Goal: Entertainment & Leisure: Consume media (video, audio)

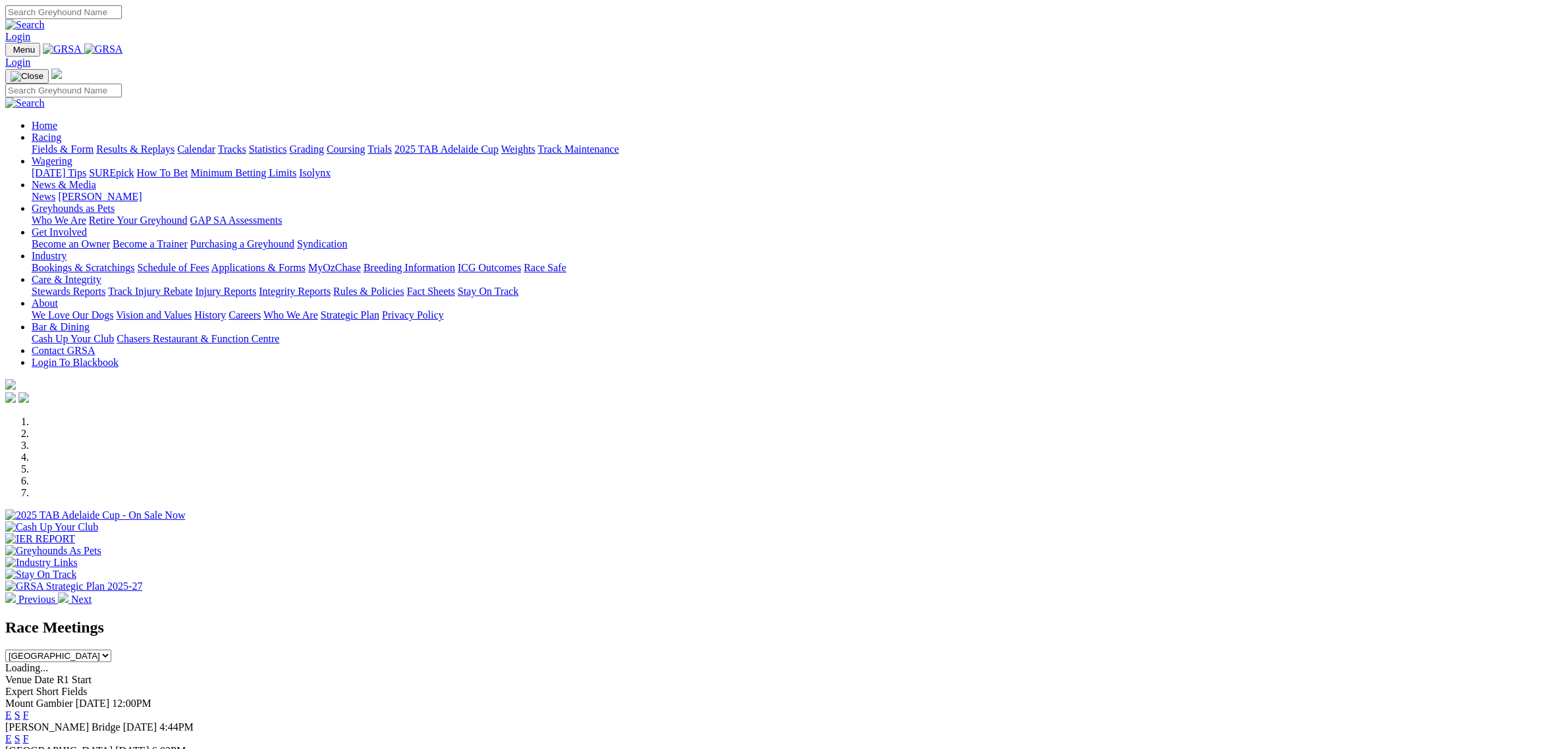
click at [93, 143] on link "Fields & Form" at bounding box center [62, 149] width 62 height 11
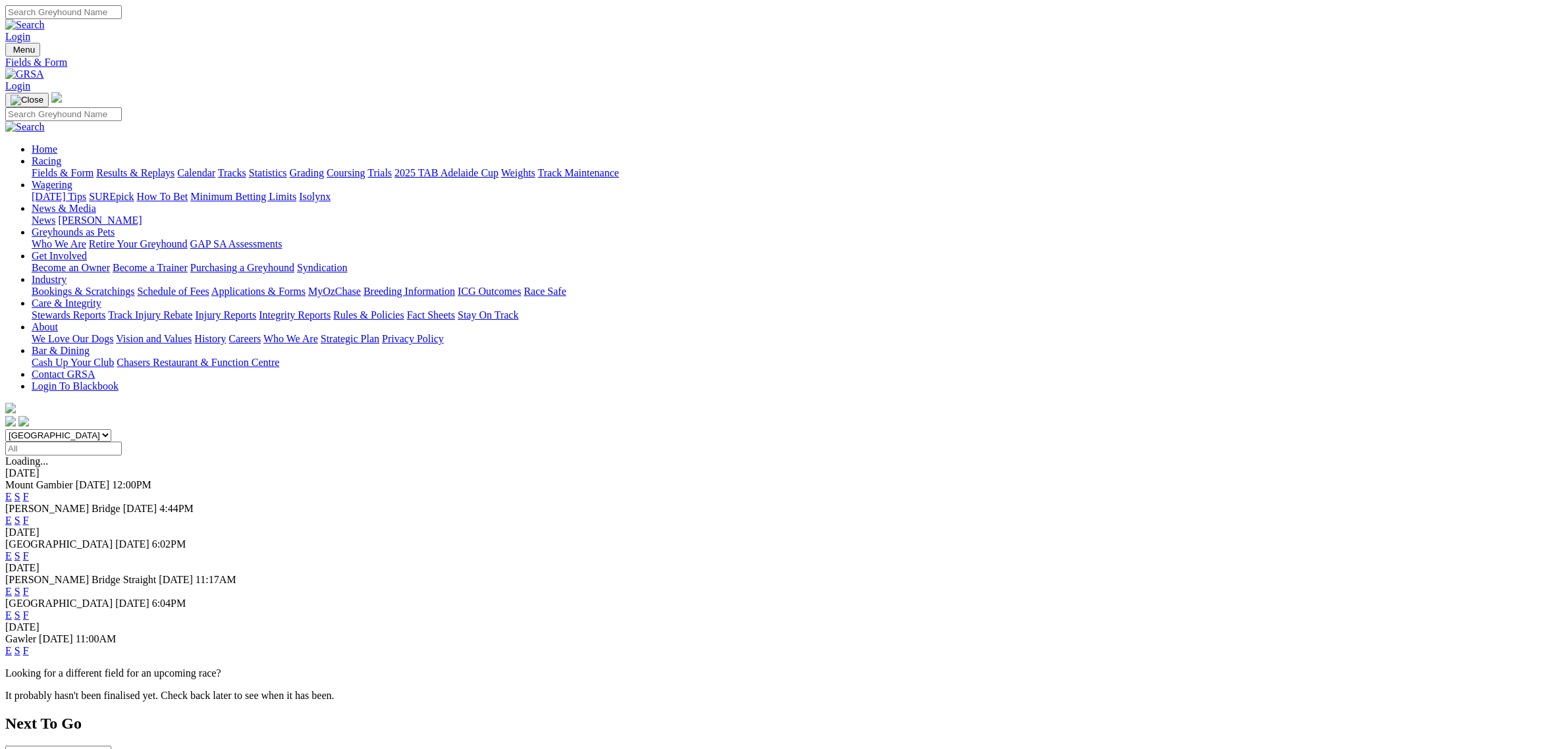
click at [111, 429] on select "South Australia New South Wales Northern Territory Queensland Tasmania Victoria…" at bounding box center [58, 436] width 106 height 13
select select "QLD"
click at [111, 429] on select "South Australia New South Wales Northern Territory Queensland Tasmania Victoria…" at bounding box center [58, 436] width 106 height 13
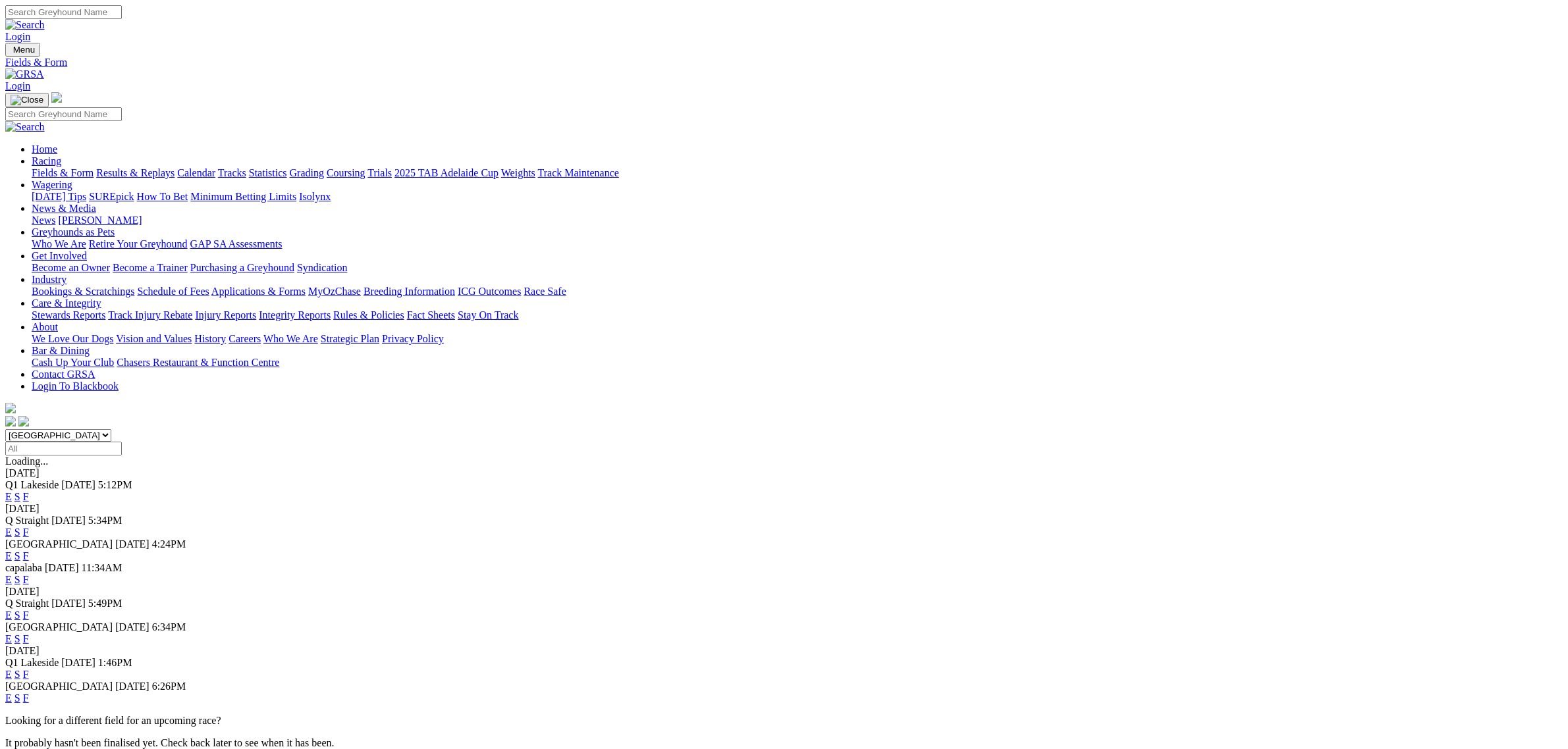
click at [12, 491] on link "E" at bounding box center [8, 497] width 6 height 11
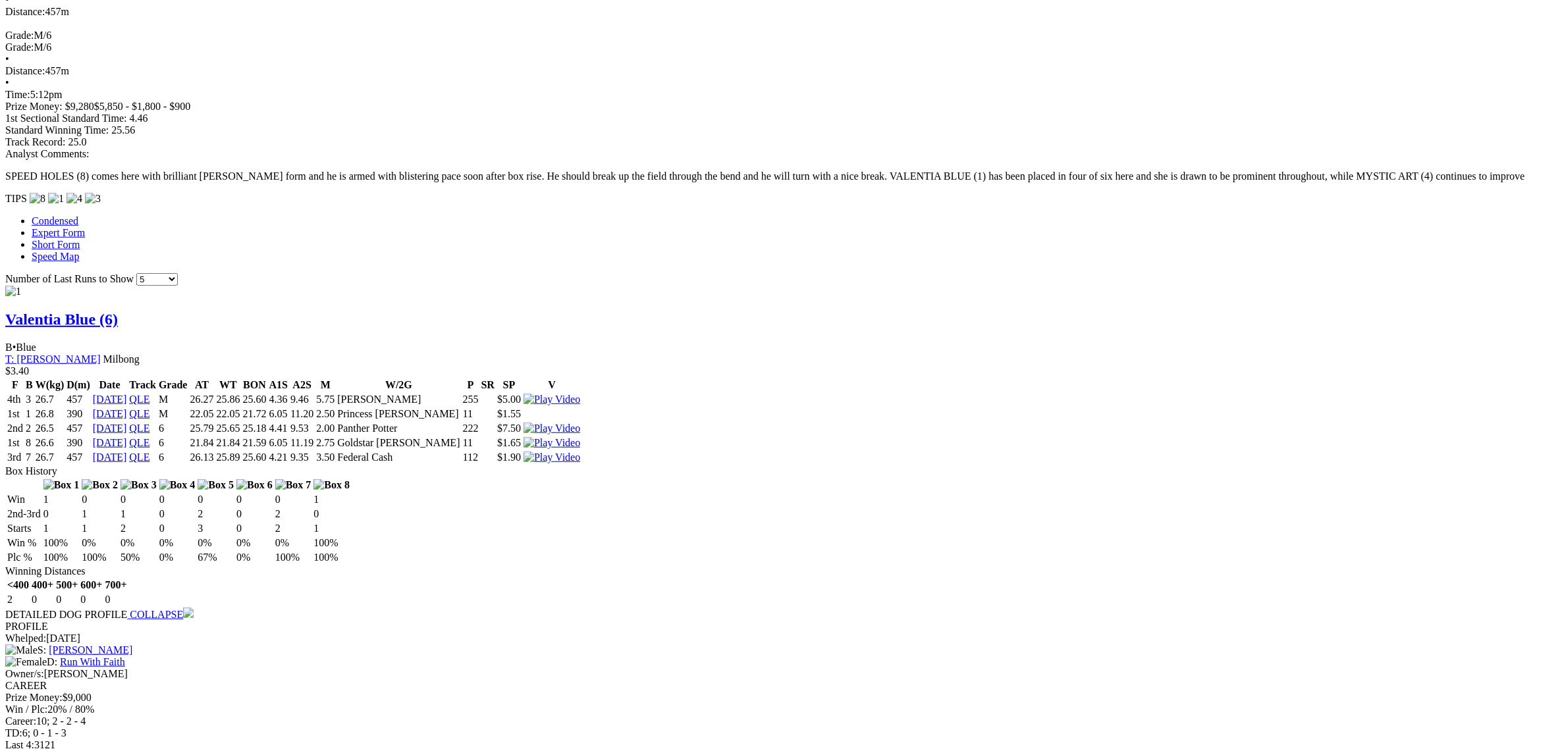
scroll to position [988, 0]
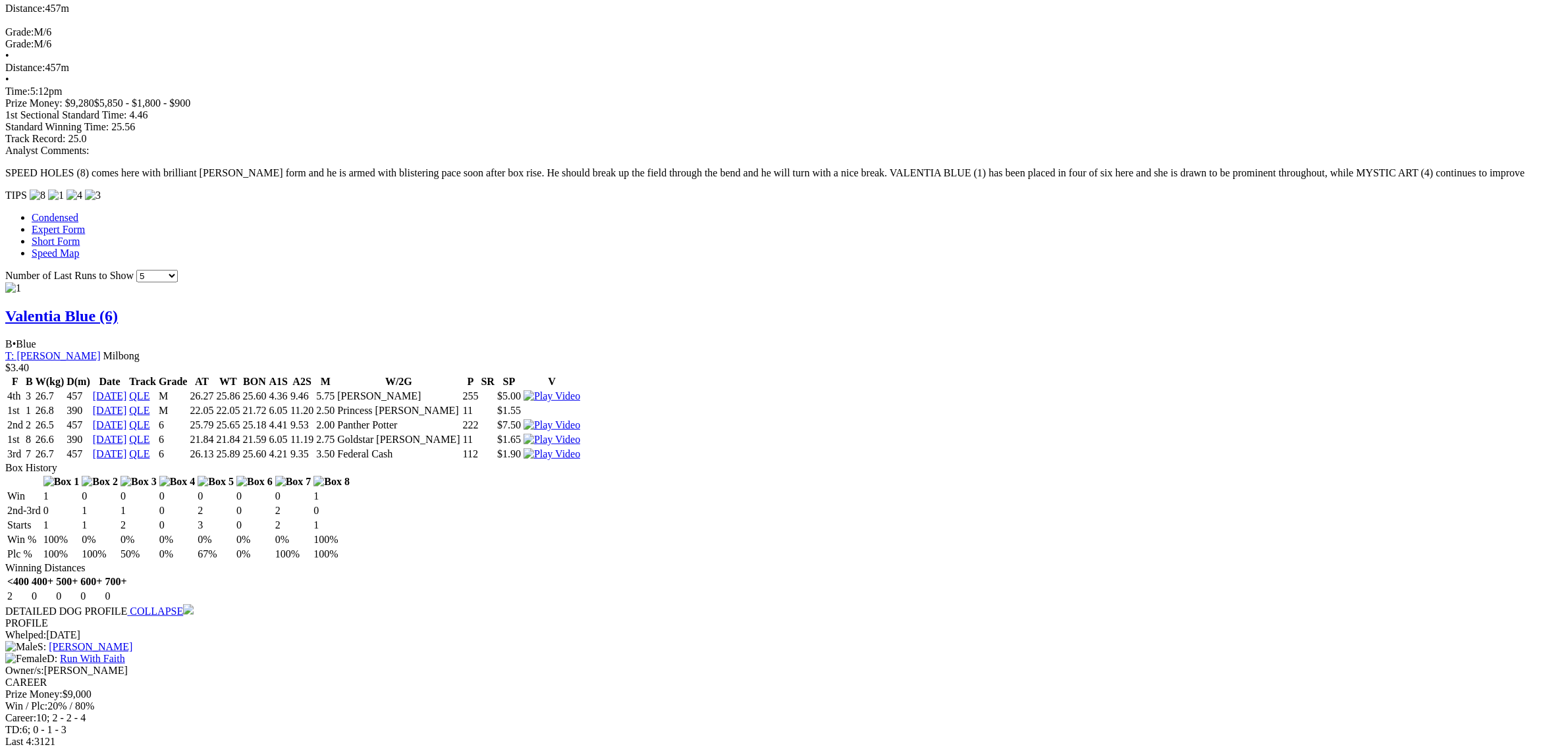
drag, startPoint x: 442, startPoint y: 235, endPoint x: 47, endPoint y: 273, distance: 396.8
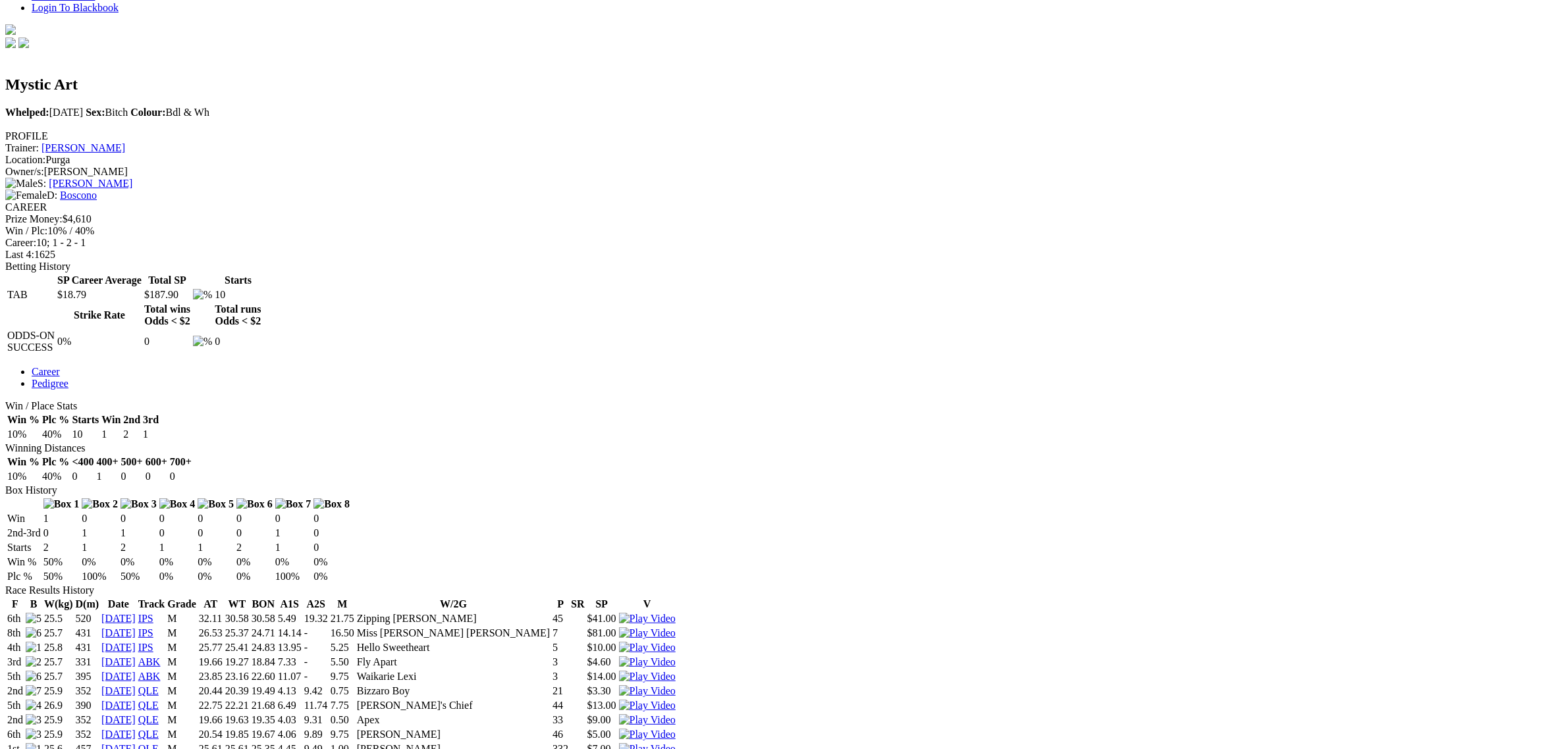
scroll to position [329, 0]
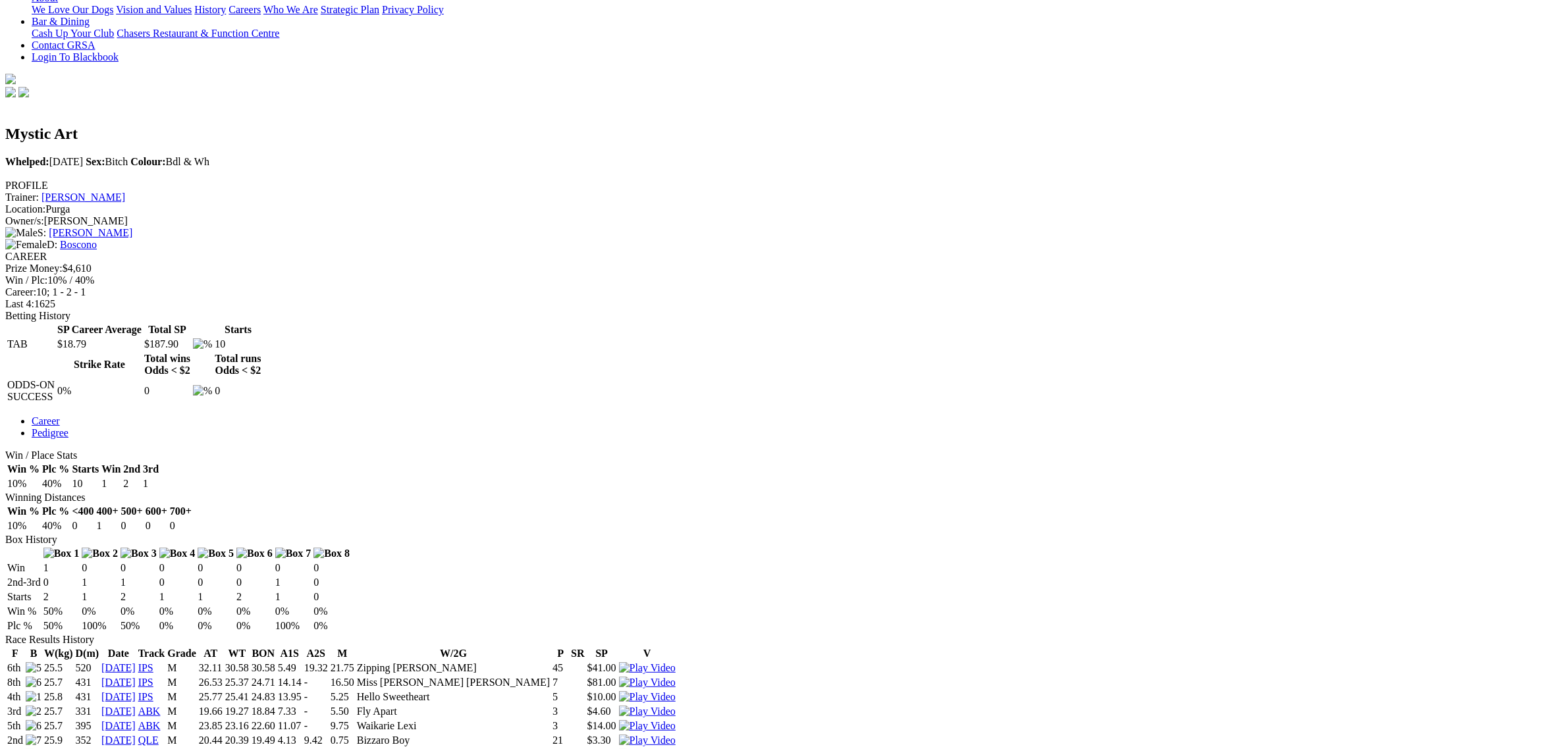
click at [675, 748] on img at bounding box center [647, 755] width 56 height 12
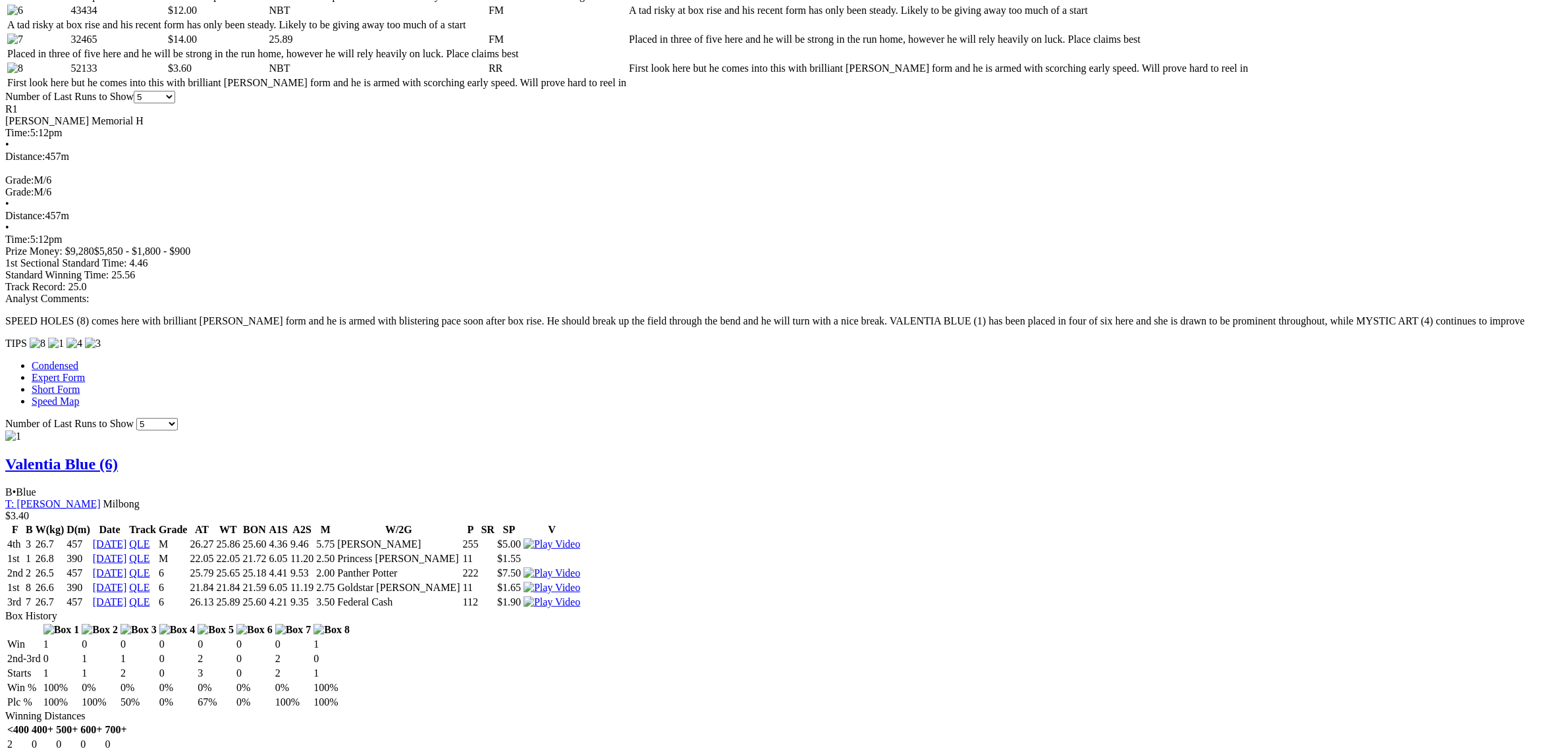
scroll to position [576, 0]
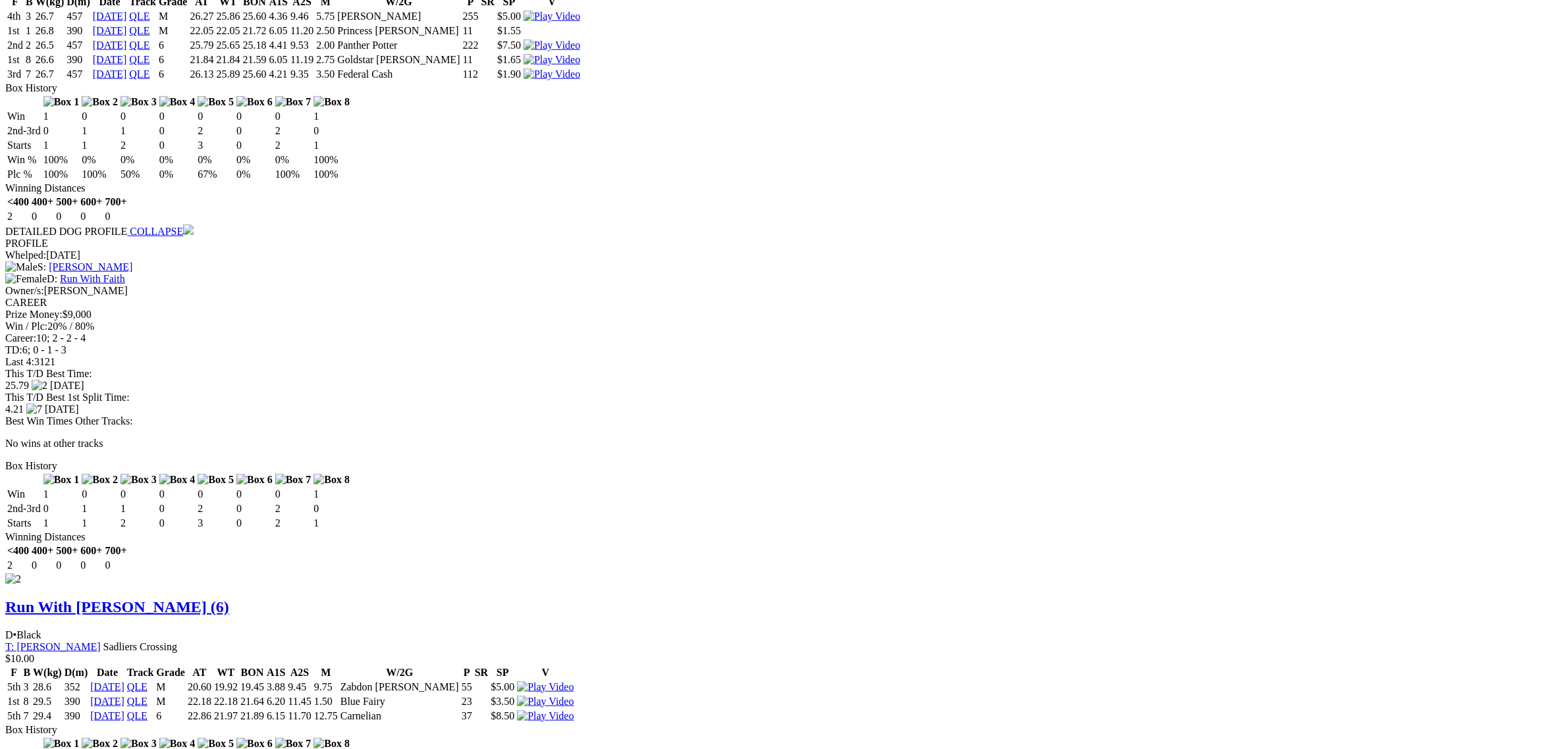
scroll to position [1399, 0]
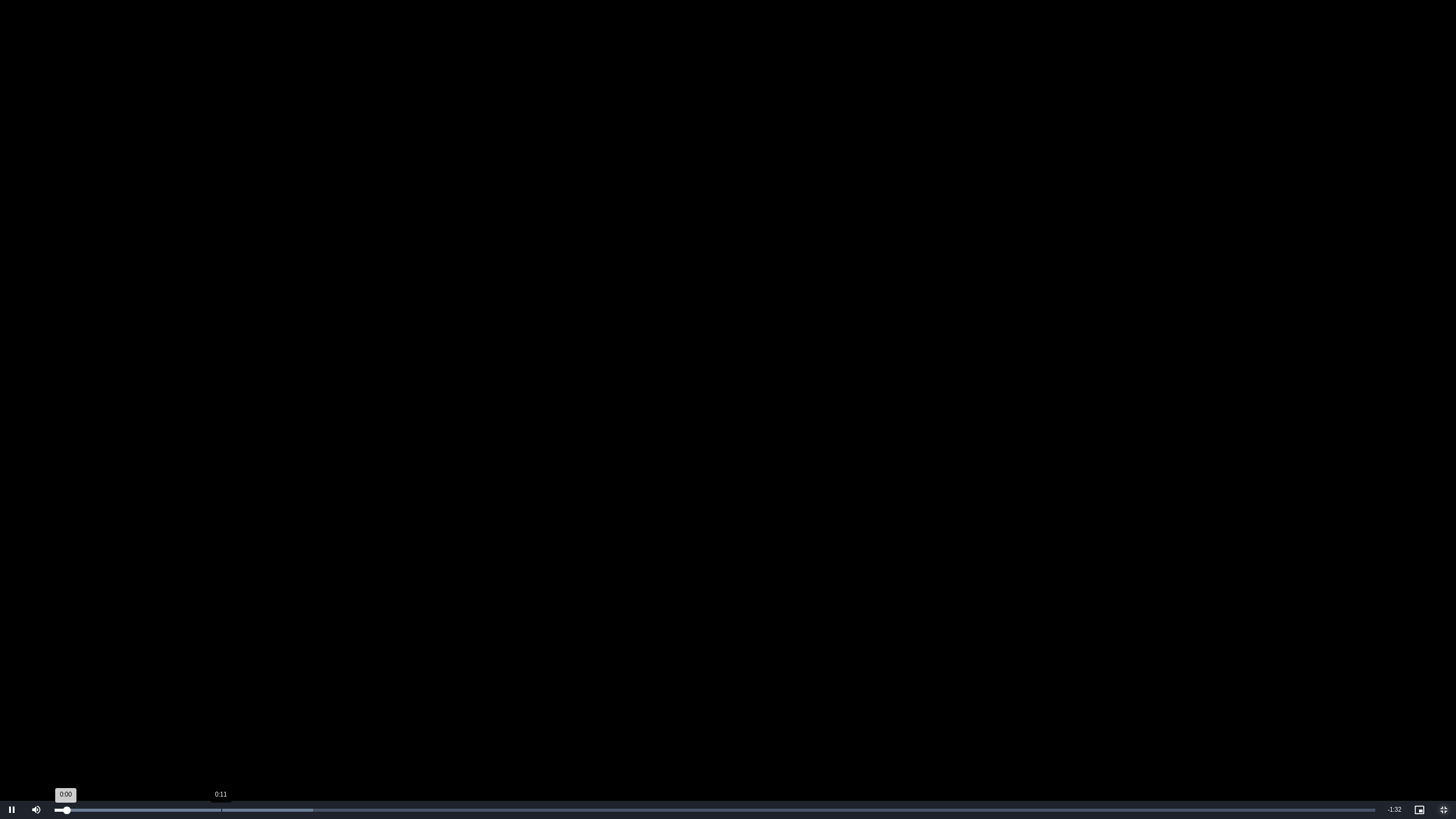
click at [205, 689] on div "Loaded : 19.58% 0:11 0:00" at bounding box center [715, 810] width 1321 height 3
click at [278, 689] on div "Loaded : 19.58% 0:15 0:10" at bounding box center [715, 810] width 1333 height 18
click at [356, 689] on div "Loaded : 39.17% 0:21 0:18" at bounding box center [715, 810] width 1333 height 18
click at [284, 689] on div "Loaded : 45.70% 0:16 0:21" at bounding box center [715, 810] width 1333 height 18
click at [326, 689] on div "Loaded : 65.28% 0:18 0:18" at bounding box center [715, 810] width 1333 height 18
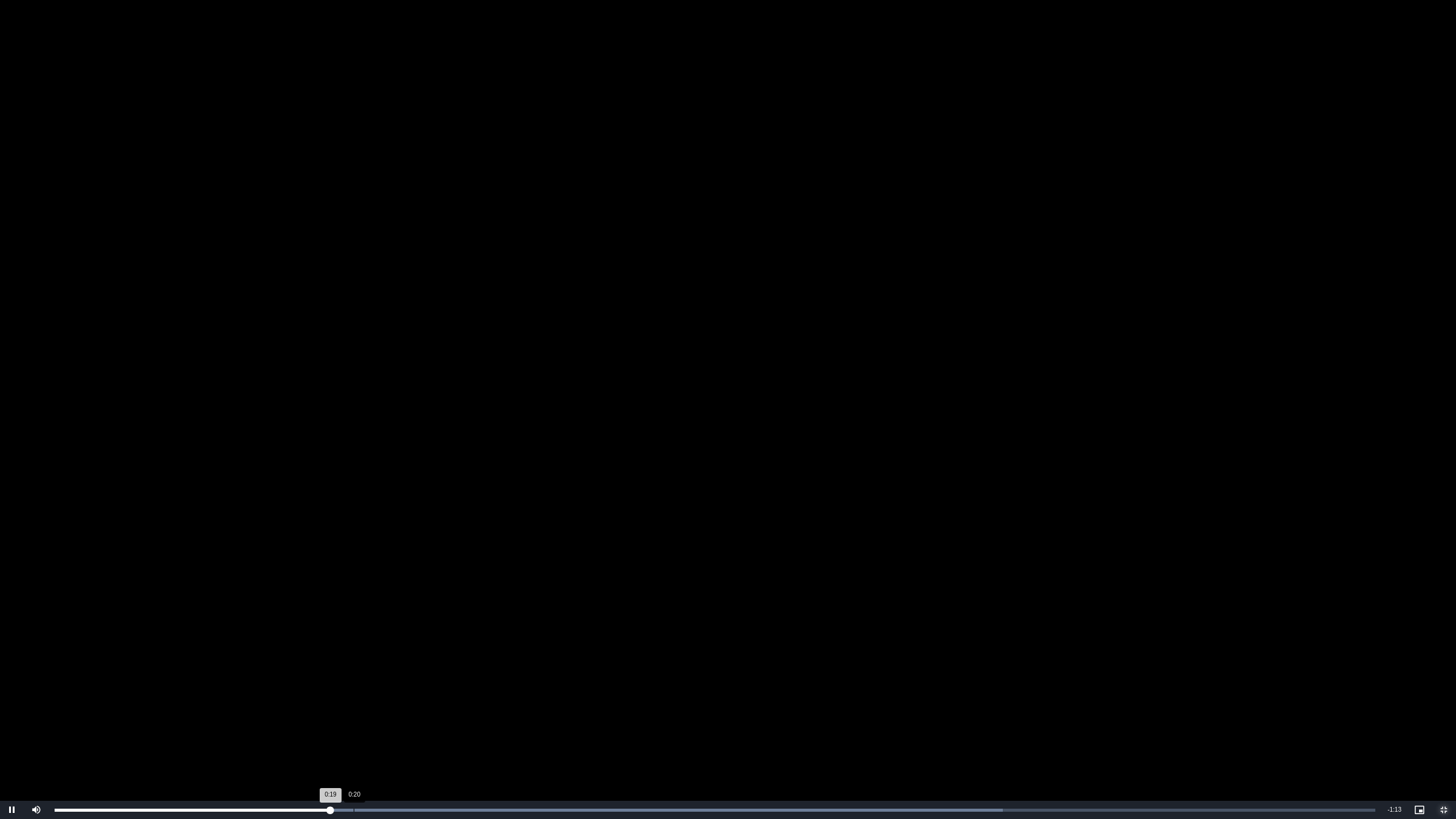
click at [353, 689] on div "Loaded : 71.81% 0:20 0:19" at bounding box center [715, 810] width 1333 height 18
click at [337, 689] on div "0:19" at bounding box center [337, 810] width 1 height 3
click at [574, 689] on div "Loaded : 100.00% 0:35 0:34" at bounding box center [715, 810] width 1333 height 18
click at [685, 689] on div "Loaded : 100.00% 0:43 0:41" at bounding box center [715, 810] width 1333 height 18
click at [572, 564] on video "To view this video please enable JavaScript, and consider upgrading to a web br…" at bounding box center [728, 409] width 1456 height 819
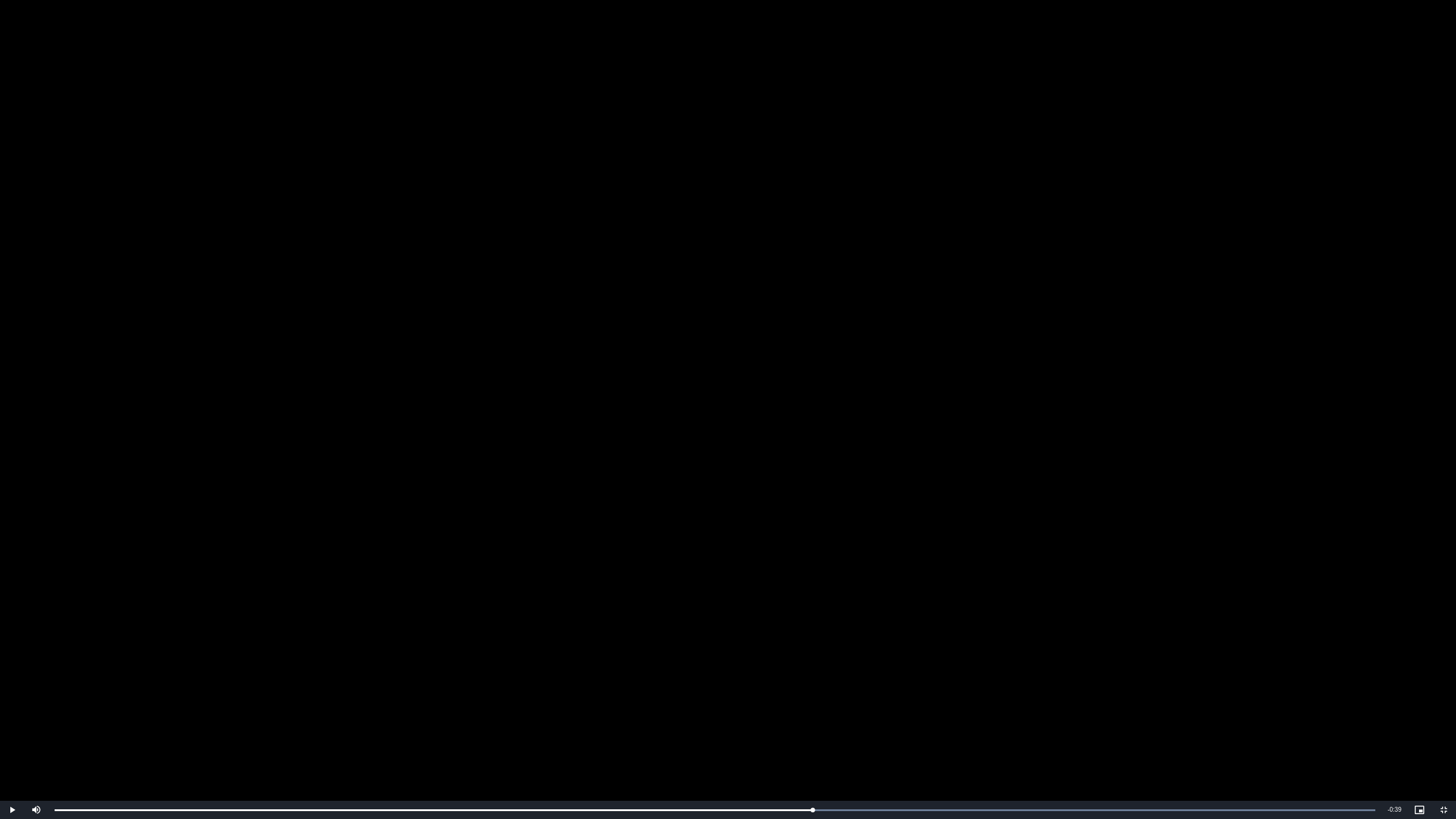
click at [572, 564] on video "To view this video please enable JavaScript, and consider upgrading to a web br…" at bounding box center [728, 409] width 1456 height 819
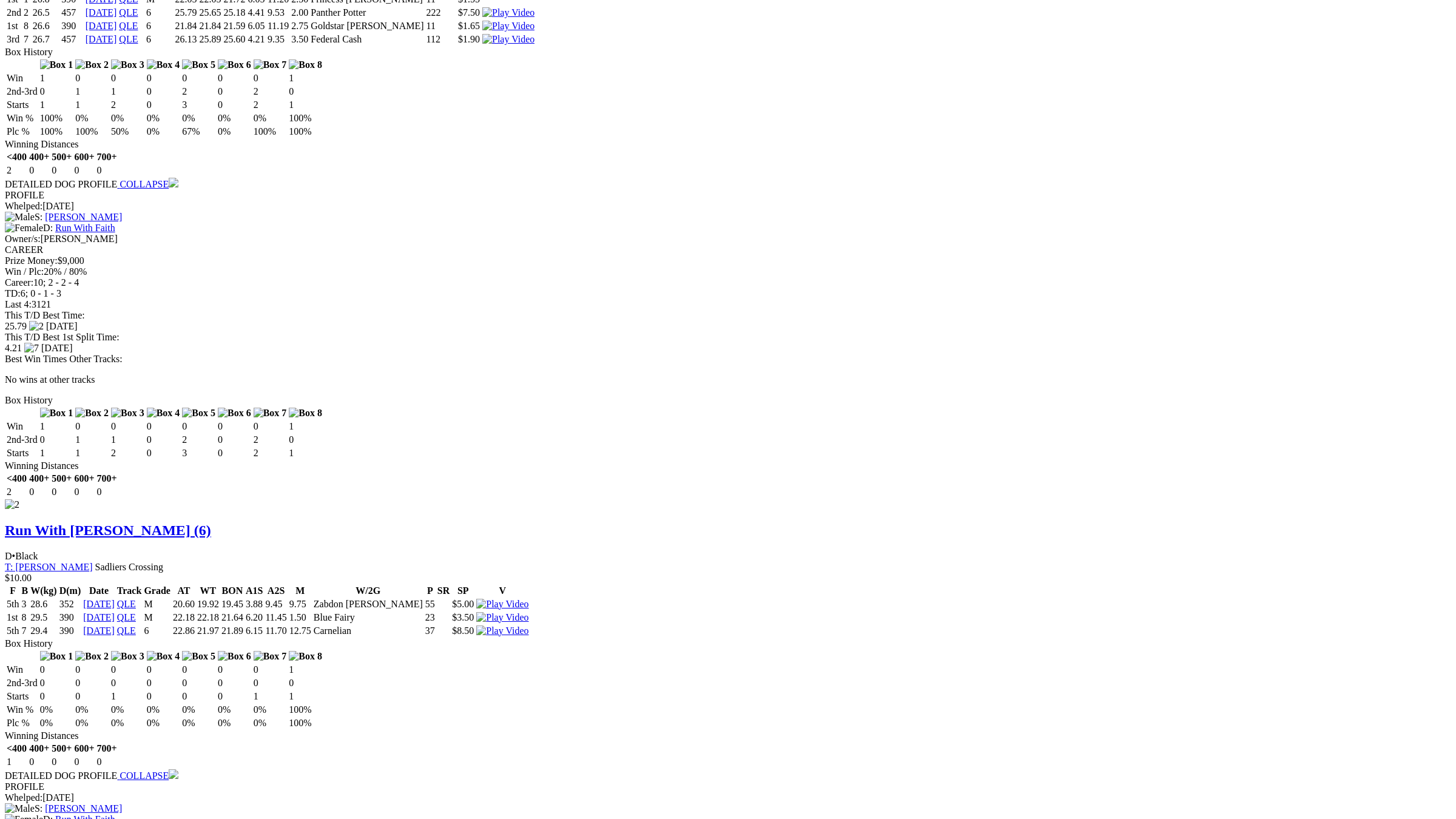
drag, startPoint x: 819, startPoint y: 805, endPoint x: 875, endPoint y: 816, distance: 57.1
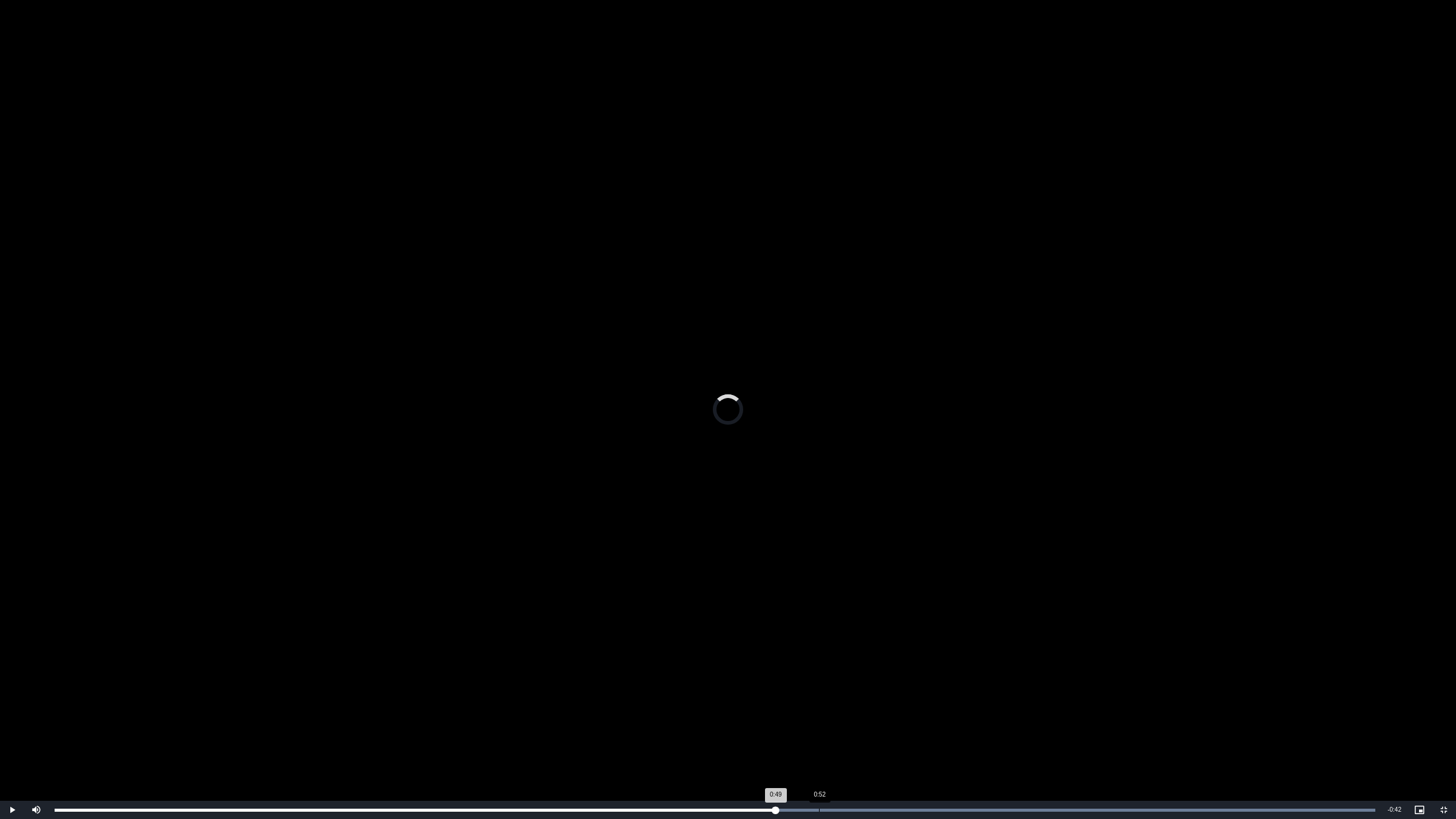
click at [819, 689] on div "Loaded : 100.00% 0:52 0:49" at bounding box center [715, 810] width 1333 height 18
click at [883, 689] on div "Loaded : 100.00% 0:57 0:52" at bounding box center [715, 810] width 1333 height 18
click at [927, 689] on div "Loaded : 100.00% 1:00 1:00" at bounding box center [715, 810] width 1333 height 18
click at [963, 689] on div "Loaded : 100.00% 1:02 1:00" at bounding box center [715, 810] width 1333 height 18
click at [1020, 689] on div "Loaded : 100.00% 1:06 1:02" at bounding box center [715, 810] width 1333 height 18
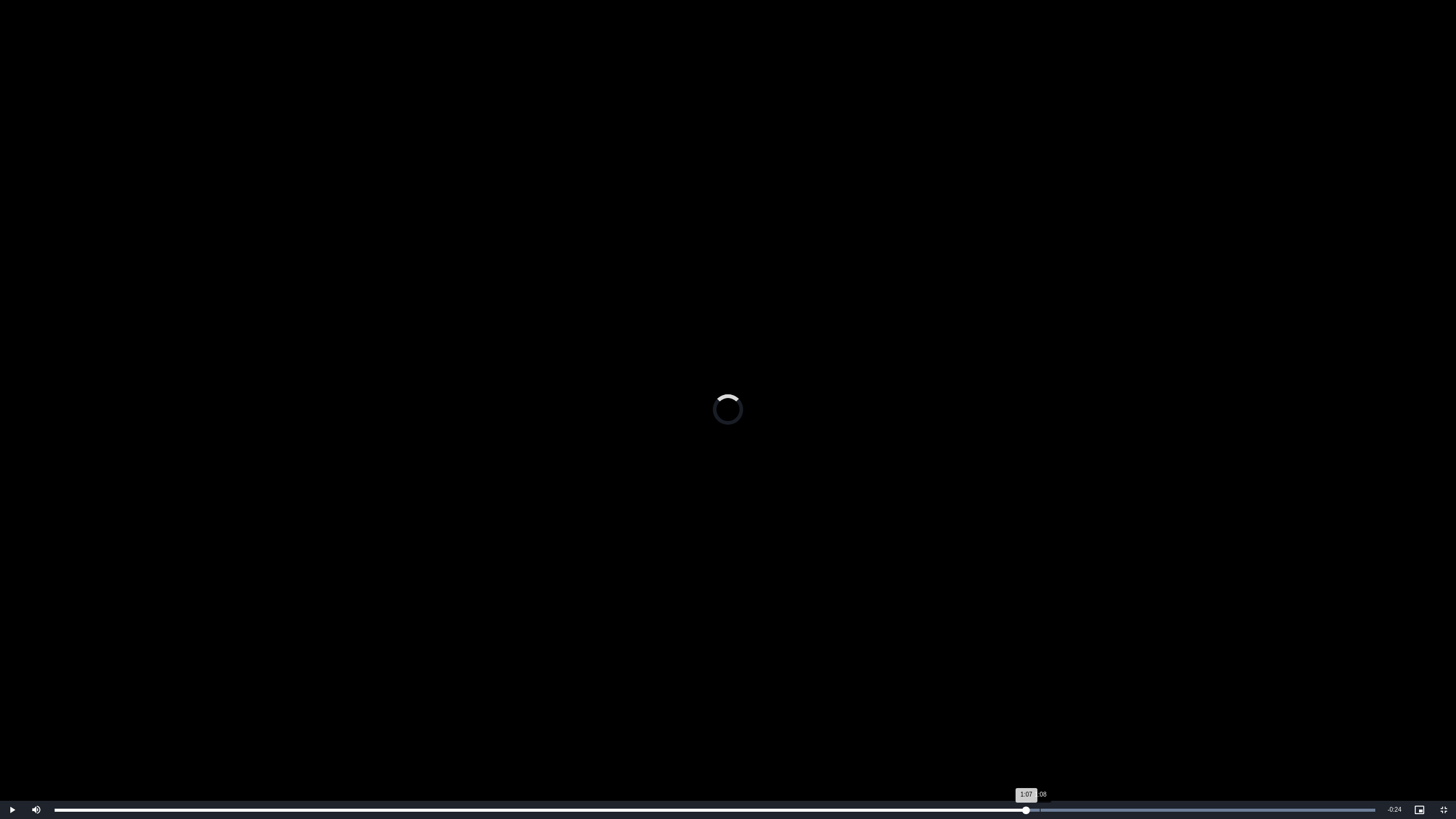
click at [1039, 689] on div "Loaded : 100.00% 1:08 1:07" at bounding box center [715, 810] width 1333 height 18
click at [1085, 689] on div "Progress Bar" at bounding box center [1062, 810] width 627 height 3
click at [1054, 689] on div "Loaded : 100.00% 1:13 1:11" at bounding box center [715, 810] width 1333 height 18
click at [1090, 689] on div "Loaded : 100.00% 1:11 1:14" at bounding box center [715, 810] width 1333 height 18
click at [1072, 689] on div "Loaded : 100.00% 1:10 1:10" at bounding box center [715, 810] width 1333 height 18
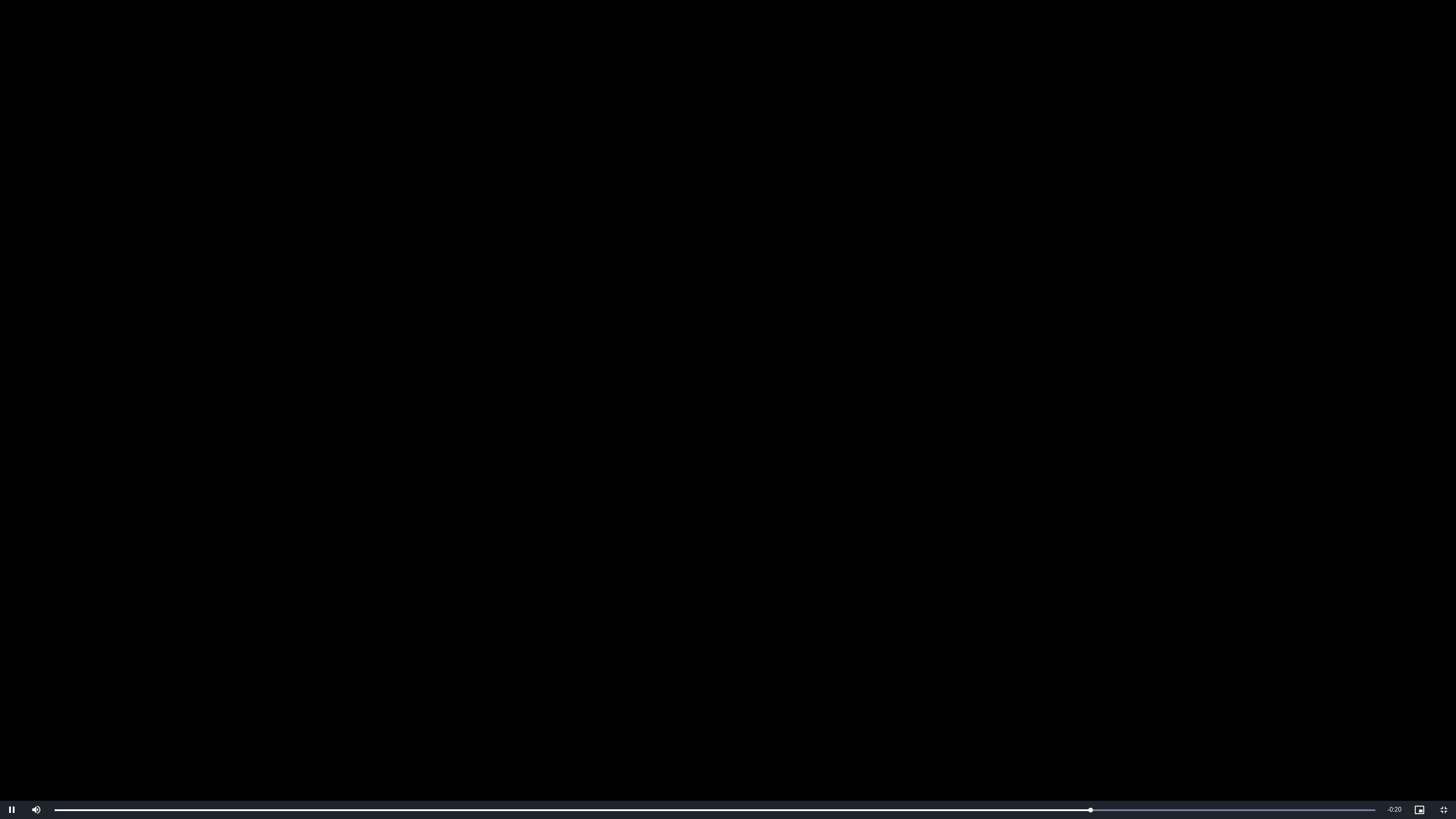
click at [910, 501] on video "To view this video please enable JavaScript, and consider upgrading to a web br…" at bounding box center [728, 409] width 1456 height 819
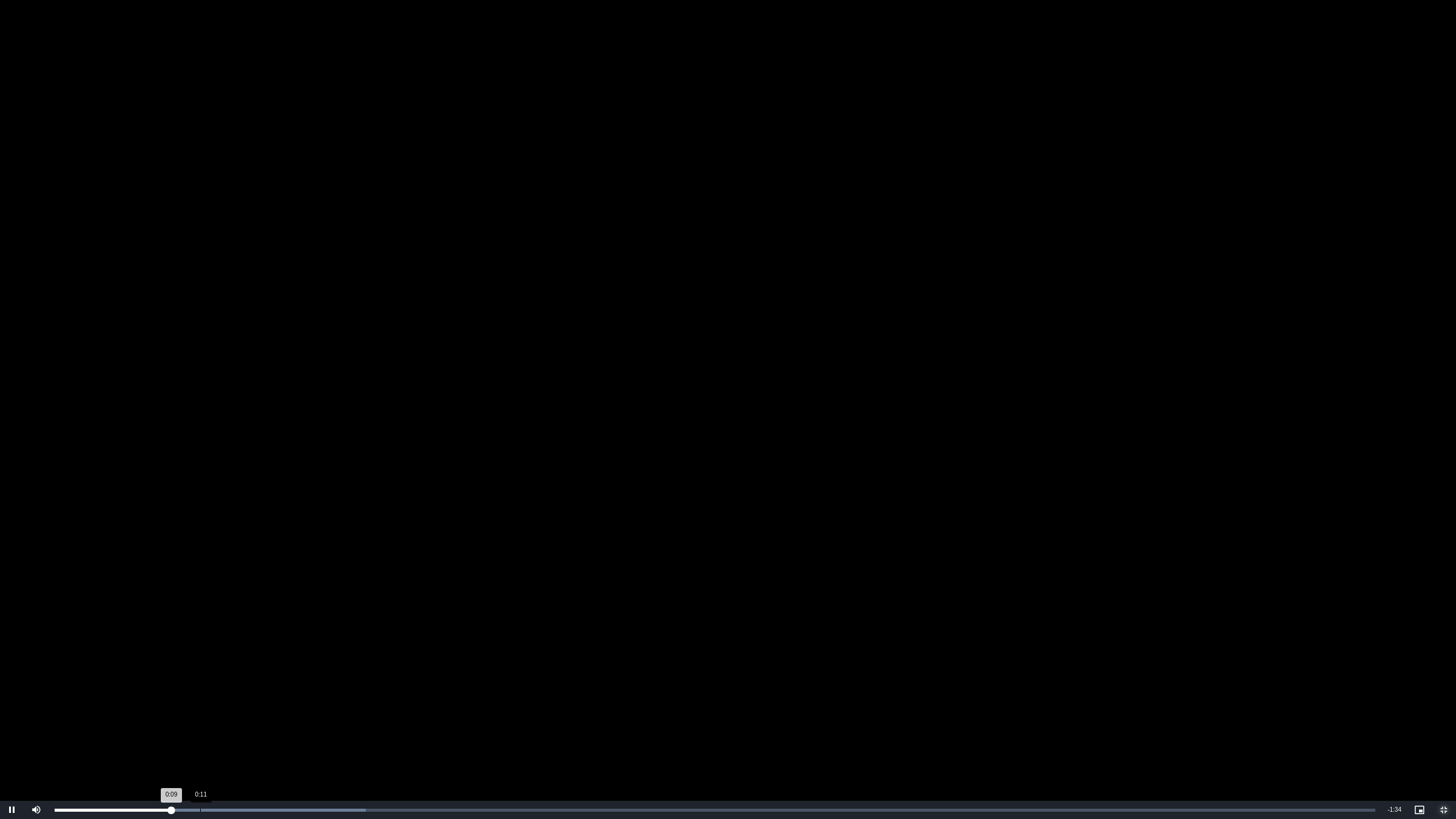
click at [201, 689] on div "Loaded : 23.55% 0:11 0:09" at bounding box center [715, 810] width 1333 height 18
click at [234, 689] on div "Loaded : 23.55% 0:13 0:11" at bounding box center [715, 810] width 1333 height 18
click at [295, 689] on div "Loaded : 23.55% 0:18 0:14" at bounding box center [715, 810] width 1333 height 18
click at [243, 689] on div "Loaded : 29.44% 0:14 0:19" at bounding box center [715, 810] width 1333 height 18
click at [265, 689] on div "Loaded : 29.44% 0:16 0:16" at bounding box center [715, 810] width 1333 height 18
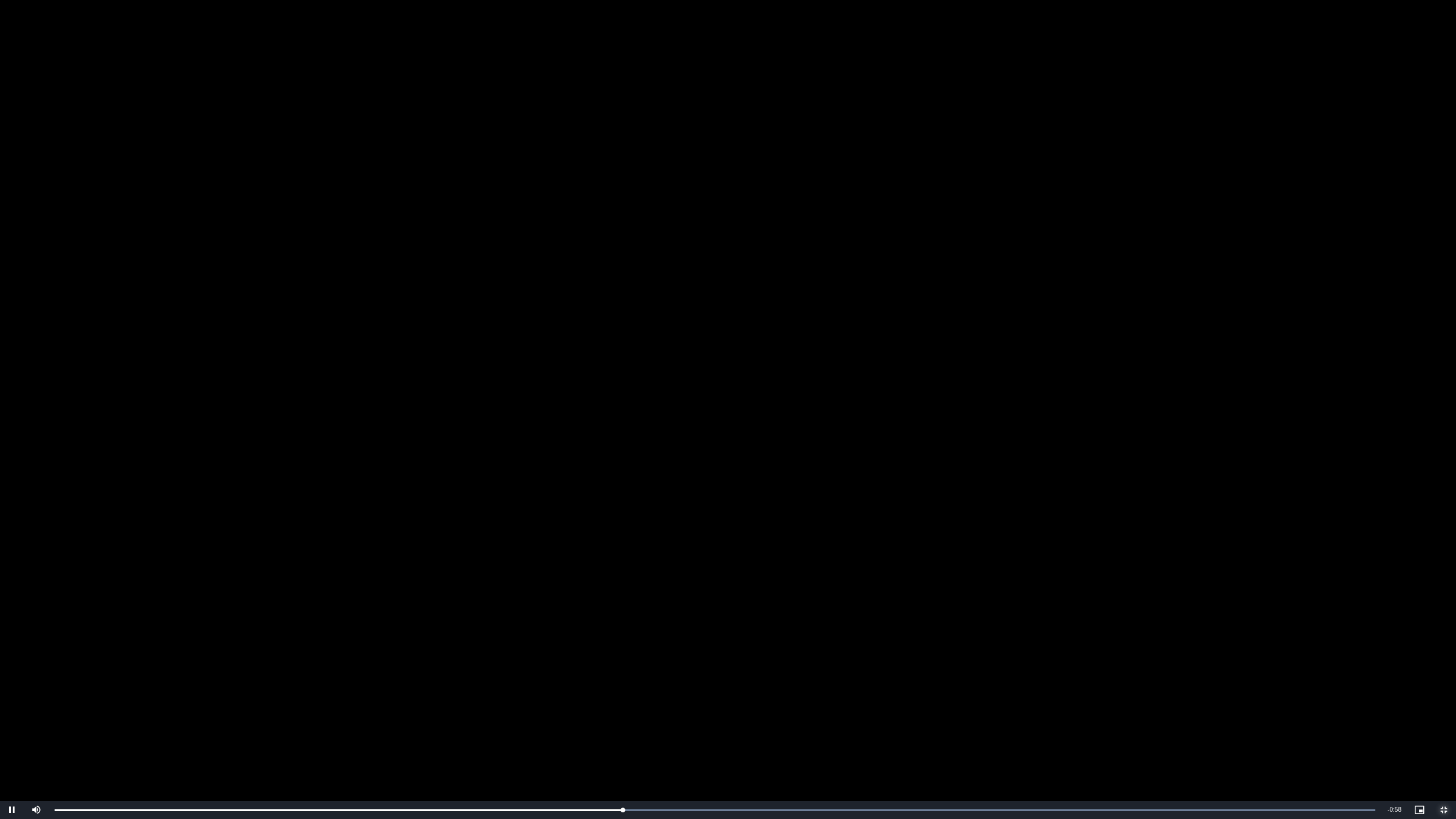
click at [1444, 689] on span "Video Player" at bounding box center [1444, 810] width 24 height 0
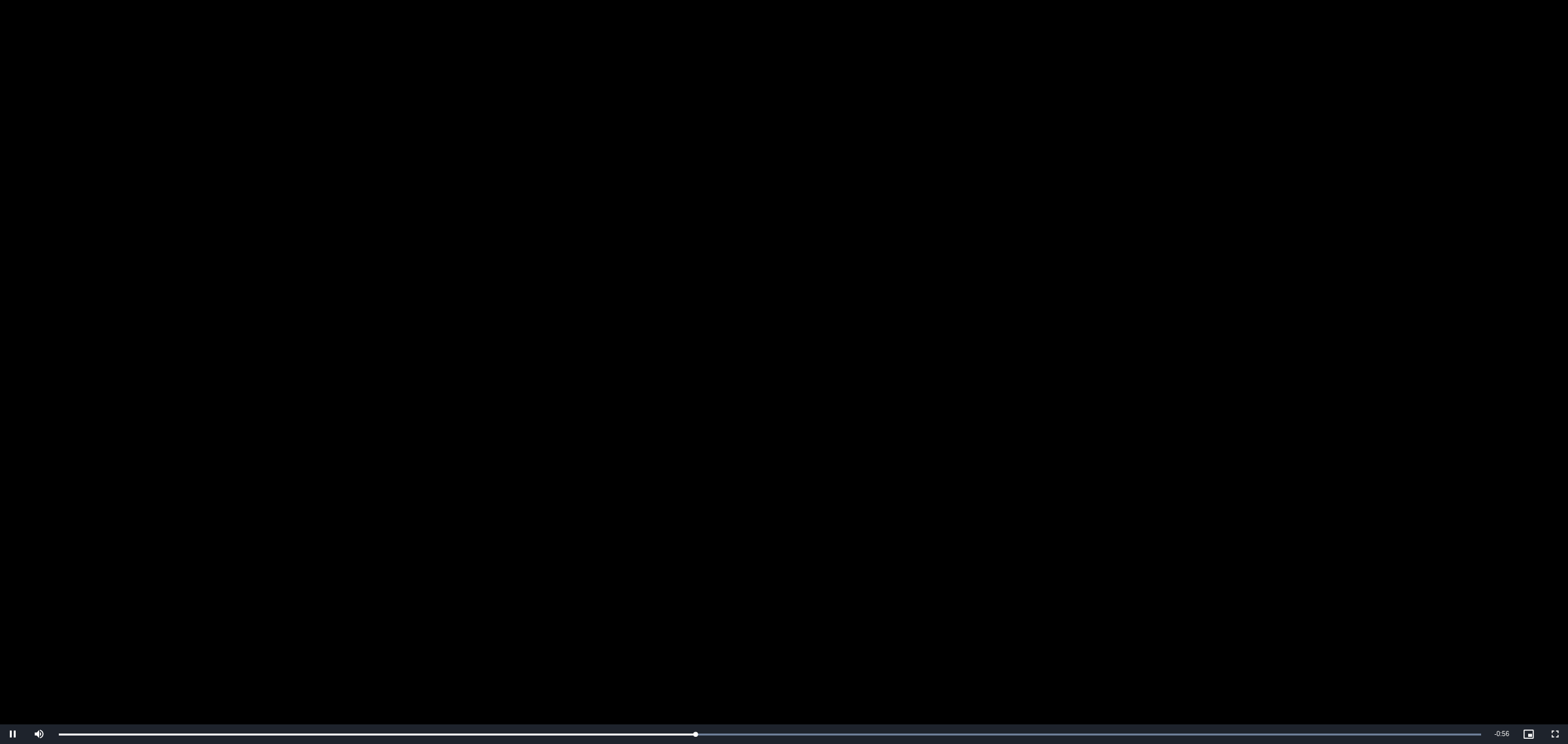
drag, startPoint x: 187, startPoint y: 199, endPoint x: 126, endPoint y: 8, distance: 200.5
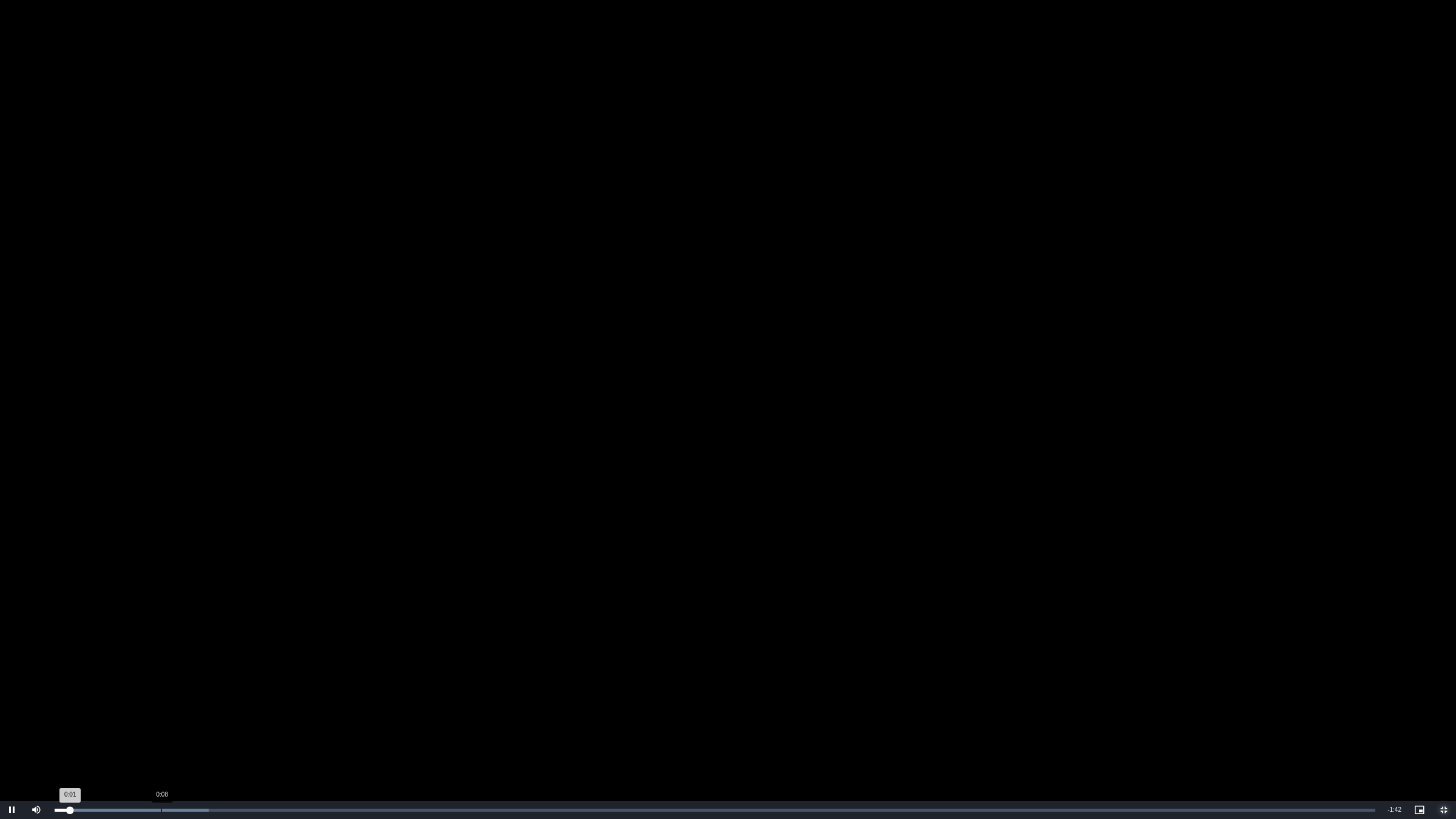
click at [159, 689] on div "Loaded : 11.66% 0:08 0:01" at bounding box center [715, 810] width 1333 height 18
click at [180, 689] on div "Loaded : 11.66% 0:09 0:08" at bounding box center [715, 810] width 1333 height 18
click at [219, 689] on div "Loaded : 11.66% 0:10 0:09" at bounding box center [715, 810] width 1333 height 18
click at [241, 689] on div "Loaded : 17.49% 0:14 0:13" at bounding box center [715, 810] width 1333 height 18
click at [283, 689] on div "0:17" at bounding box center [283, 810] width 1 height 3
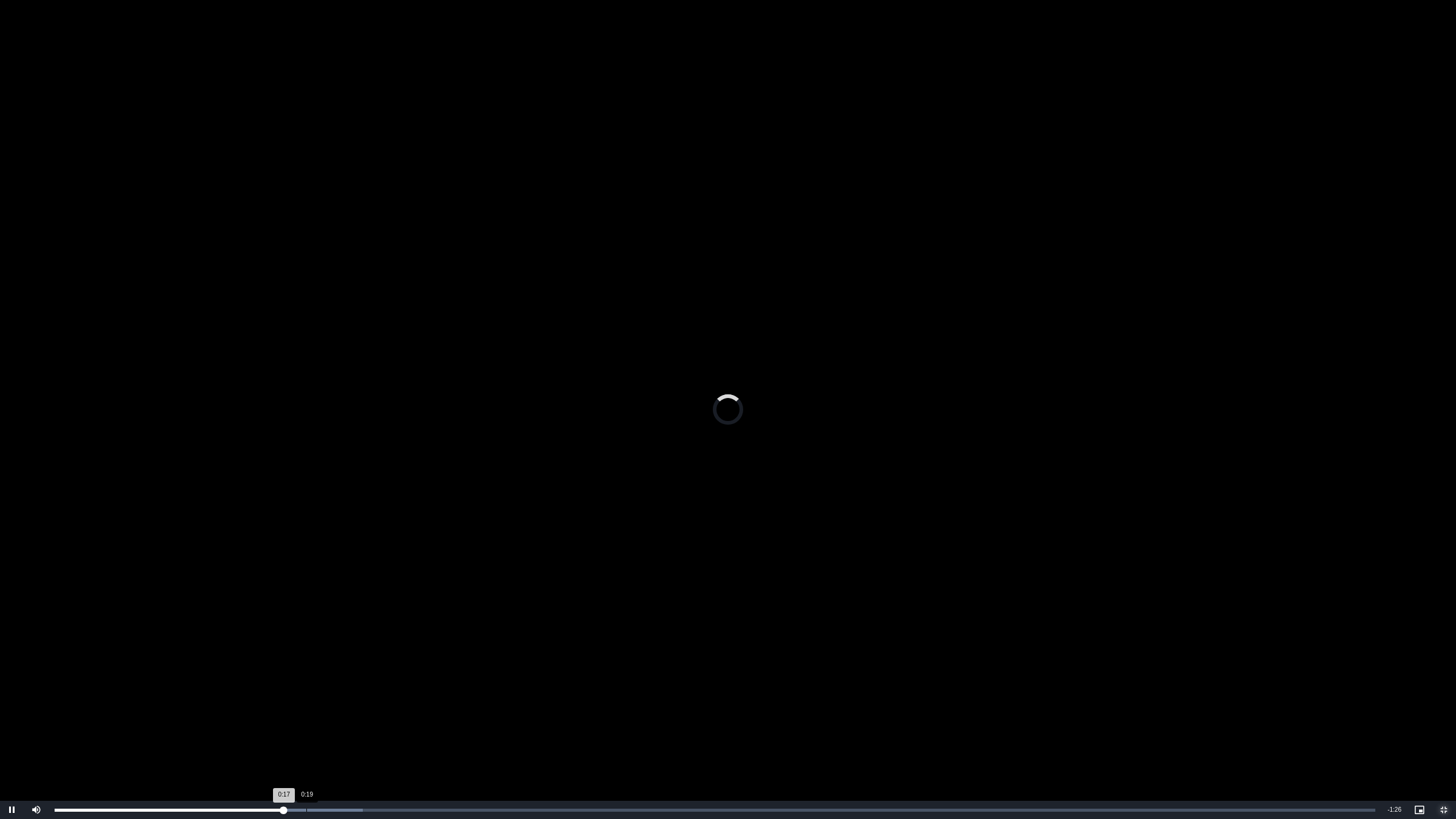
click at [306, 689] on div "0:19" at bounding box center [306, 810] width 1 height 3
click at [327, 689] on div "Loaded : 29.16% 0:21 0:19" at bounding box center [715, 810] width 1333 height 18
click at [312, 689] on div "0:20" at bounding box center [312, 810] width 1 height 3
click at [303, 689] on div "0:19" at bounding box center [303, 810] width 1 height 3
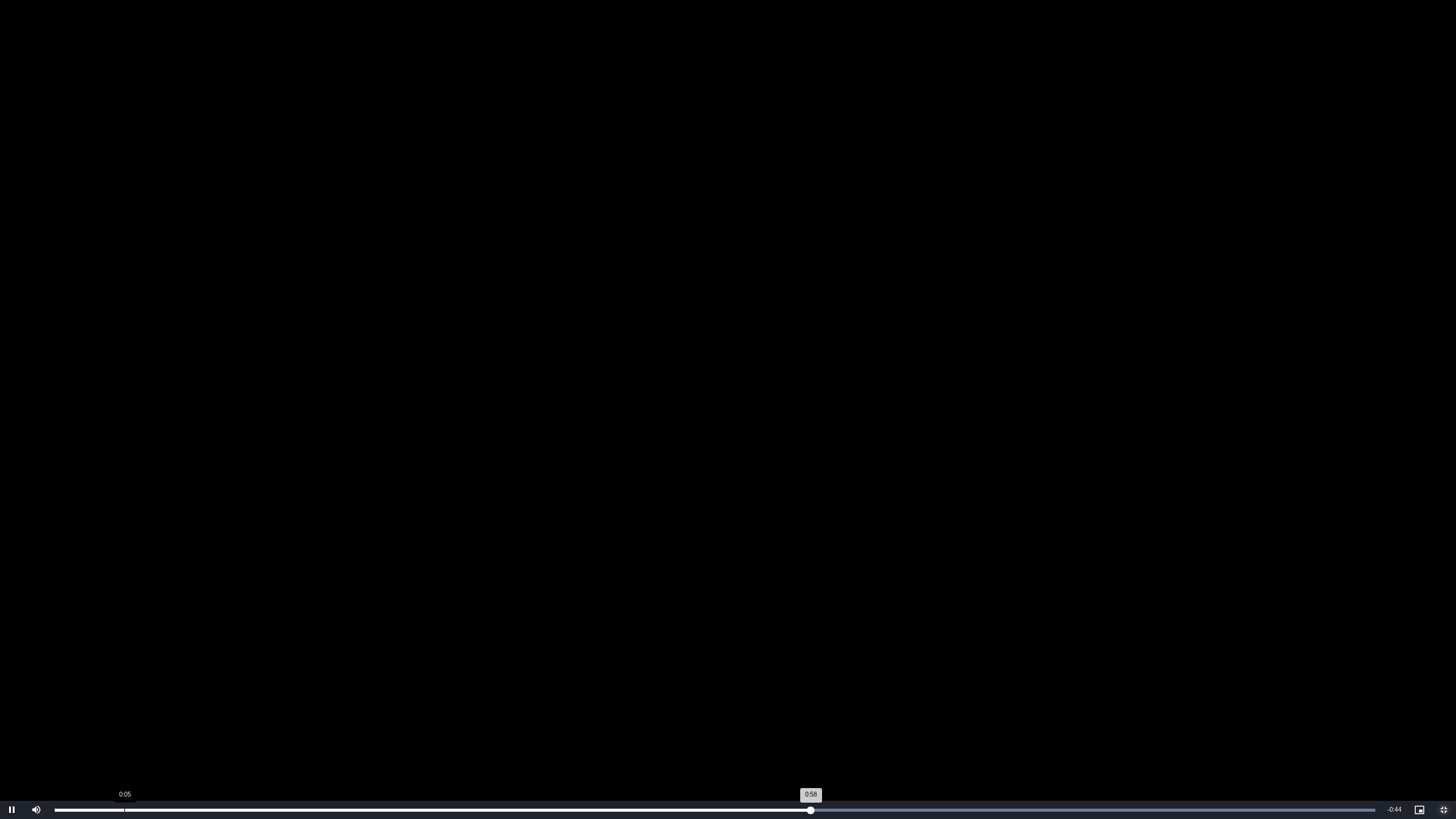
click at [123, 689] on div "Loaded : 100.00% 0:05 0:58" at bounding box center [715, 810] width 1333 height 18
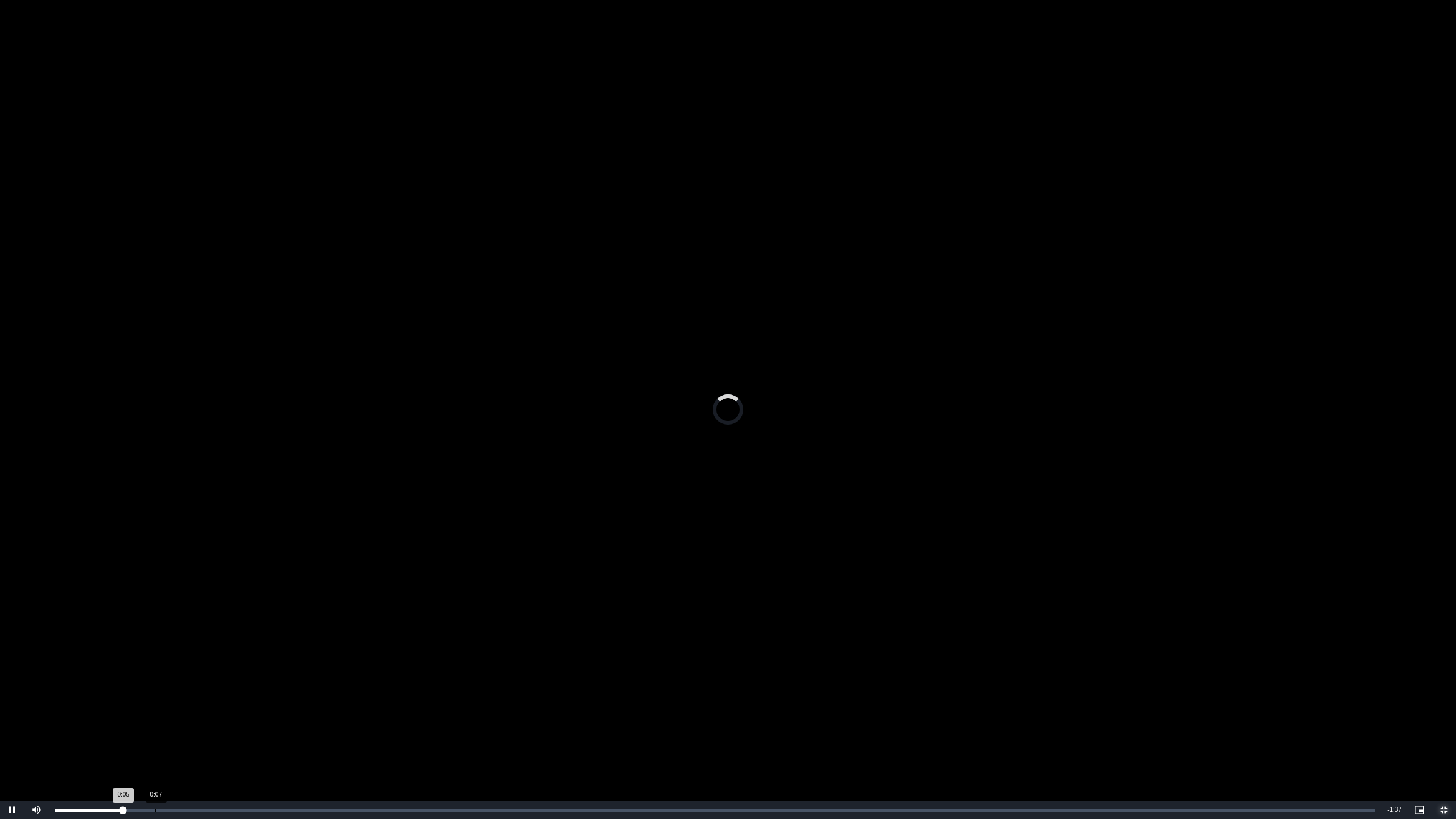
click at [165, 689] on div "Loaded : 0.00% 0:07 0:05" at bounding box center [715, 810] width 1333 height 18
click at [250, 689] on div "Loaded : 46.81% 0:15 0:09" at bounding box center [715, 810] width 1333 height 18
click at [298, 689] on div "Loaded : 64.37% 0:18 0:17" at bounding box center [715, 810] width 1333 height 18
click at [332, 689] on div "Loaded : 70.22% 0:21 0:19" at bounding box center [715, 810] width 1333 height 18
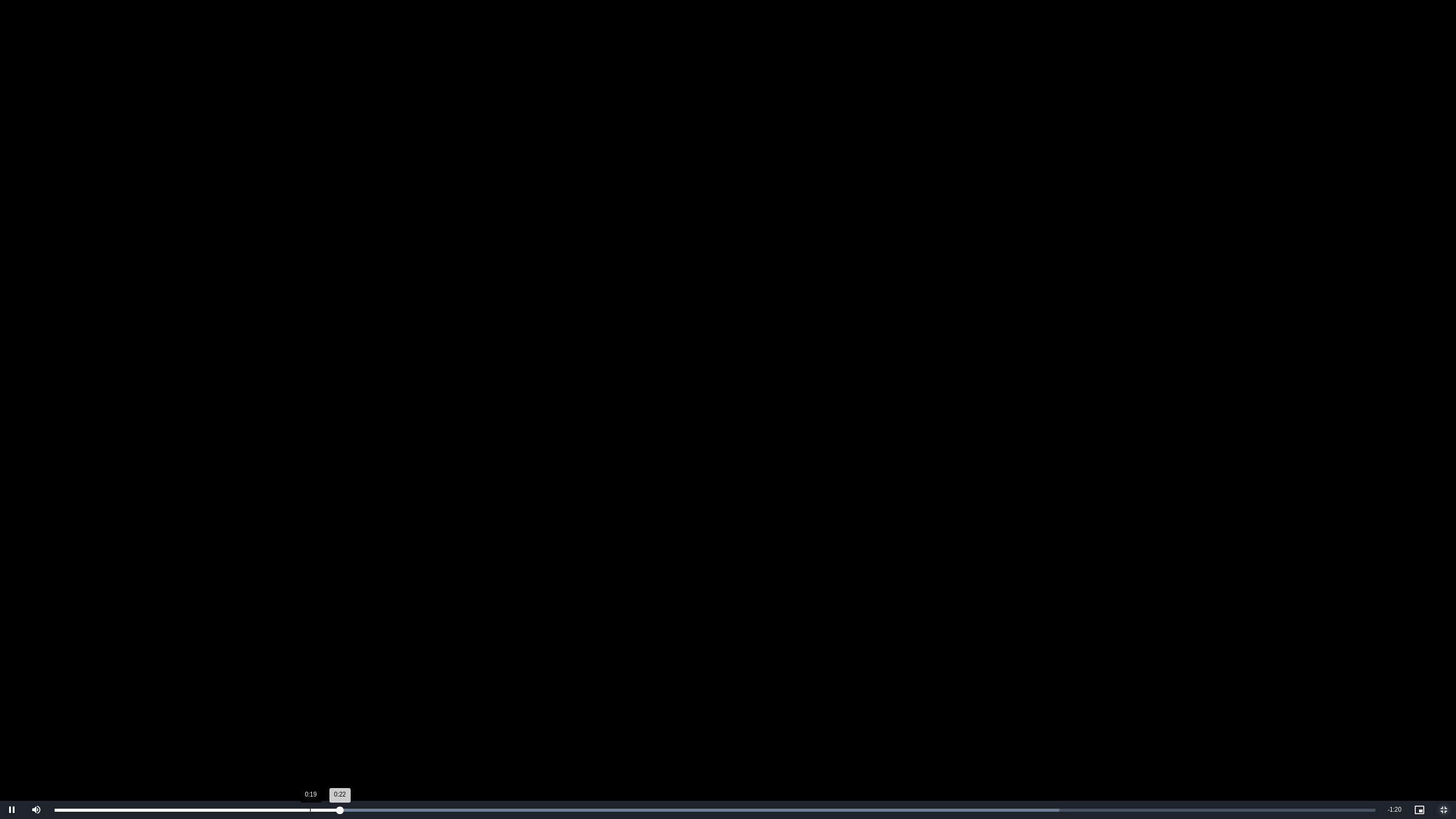
click at [310, 689] on div "0:19" at bounding box center [310, 810] width 1 height 3
click at [517, 689] on div "0:35" at bounding box center [386, 810] width 664 height 3
click at [562, 689] on div "Loaded : 100.00% 0:39 0:36" at bounding box center [715, 810] width 1333 height 18
click at [601, 689] on div "Loaded : 100.00% 0:42 0:42" at bounding box center [715, 810] width 1333 height 18
click at [626, 689] on div "Loaded : 100.00% 0:44 0:43" at bounding box center [715, 810] width 1333 height 18
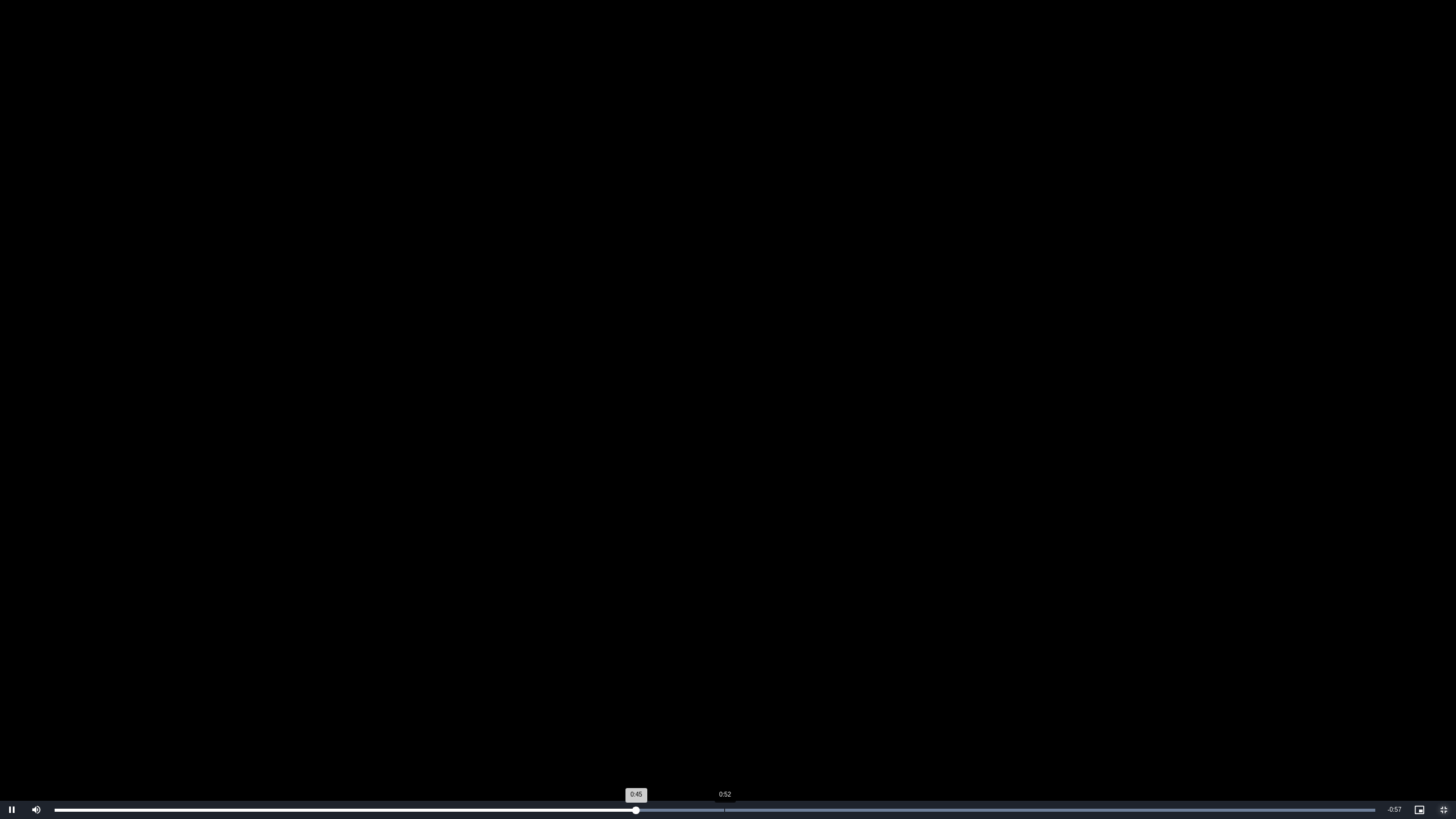
click at [724, 689] on div "Loaded : 100.00% 0:52 0:45" at bounding box center [715, 810] width 1333 height 18
click at [819, 689] on div "Loaded : 100.00% 0:56 0:52" at bounding box center [715, 810] width 1333 height 18
click at [893, 689] on div "Loaded : 100.00% 1:01 0:59" at bounding box center [715, 810] width 1333 height 18
click at [977, 689] on div "Loaded : 100.00% 1:11 1:05" at bounding box center [715, 810] width 1333 height 18
click at [1062, 689] on div "Loaded : 100.00% 1:18 1:11" at bounding box center [715, 810] width 1333 height 18
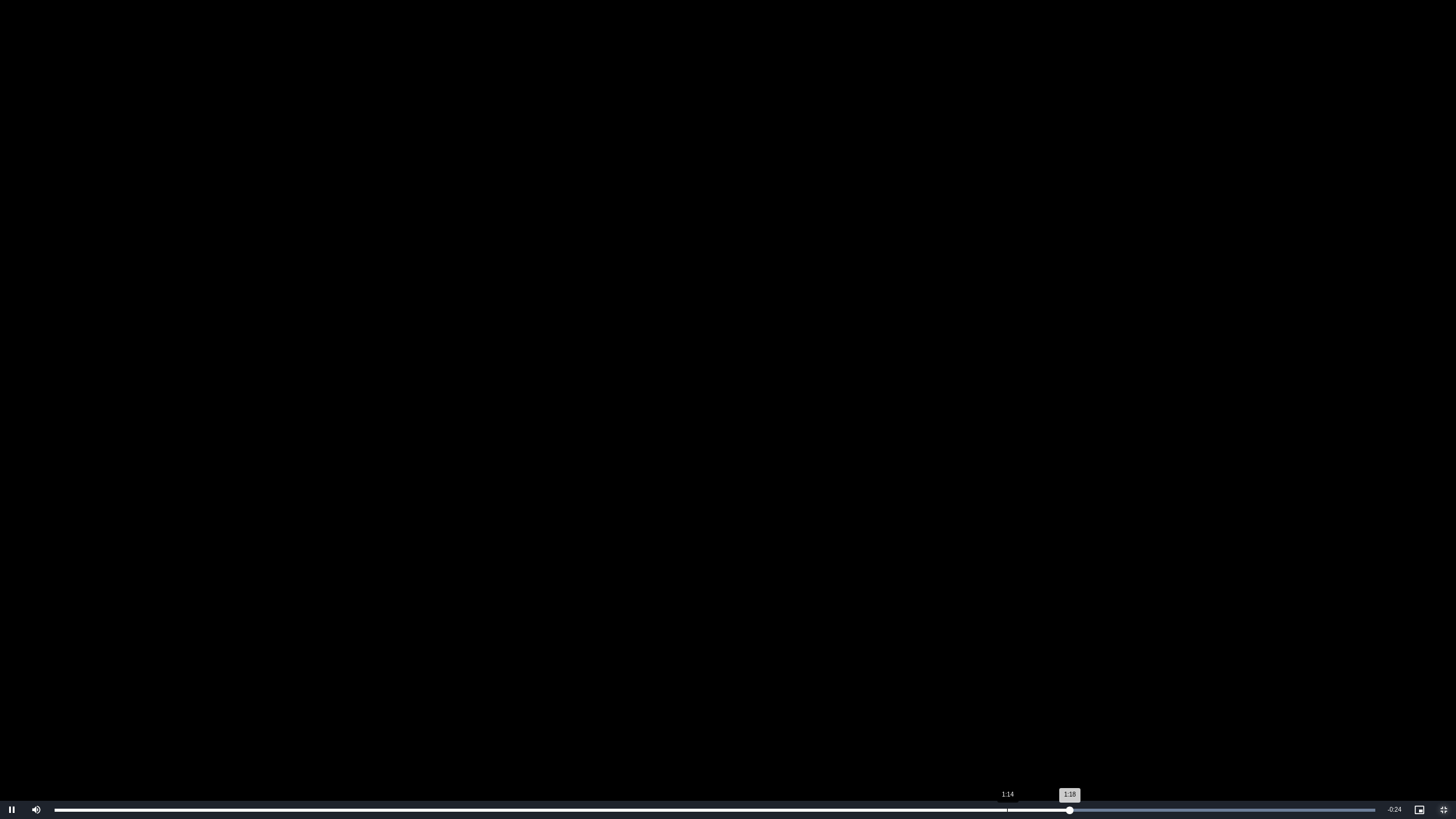
click at [1006, 689] on div "Loaded : 100.00% 1:14 1:18" at bounding box center [715, 810] width 1333 height 18
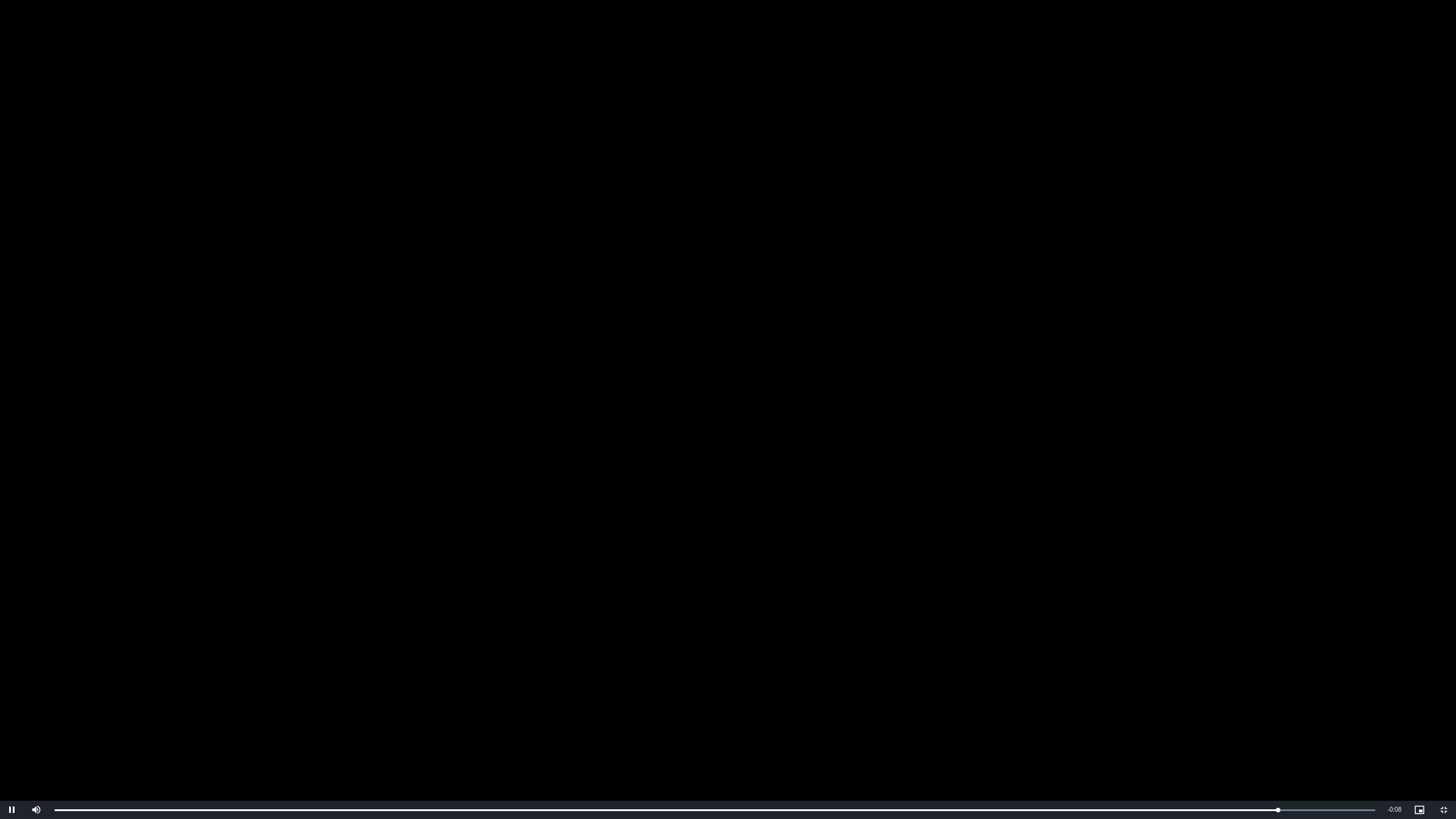
click at [856, 441] on video "To view this video please enable JavaScript, and consider upgrading to a web br…" at bounding box center [728, 409] width 1456 height 819
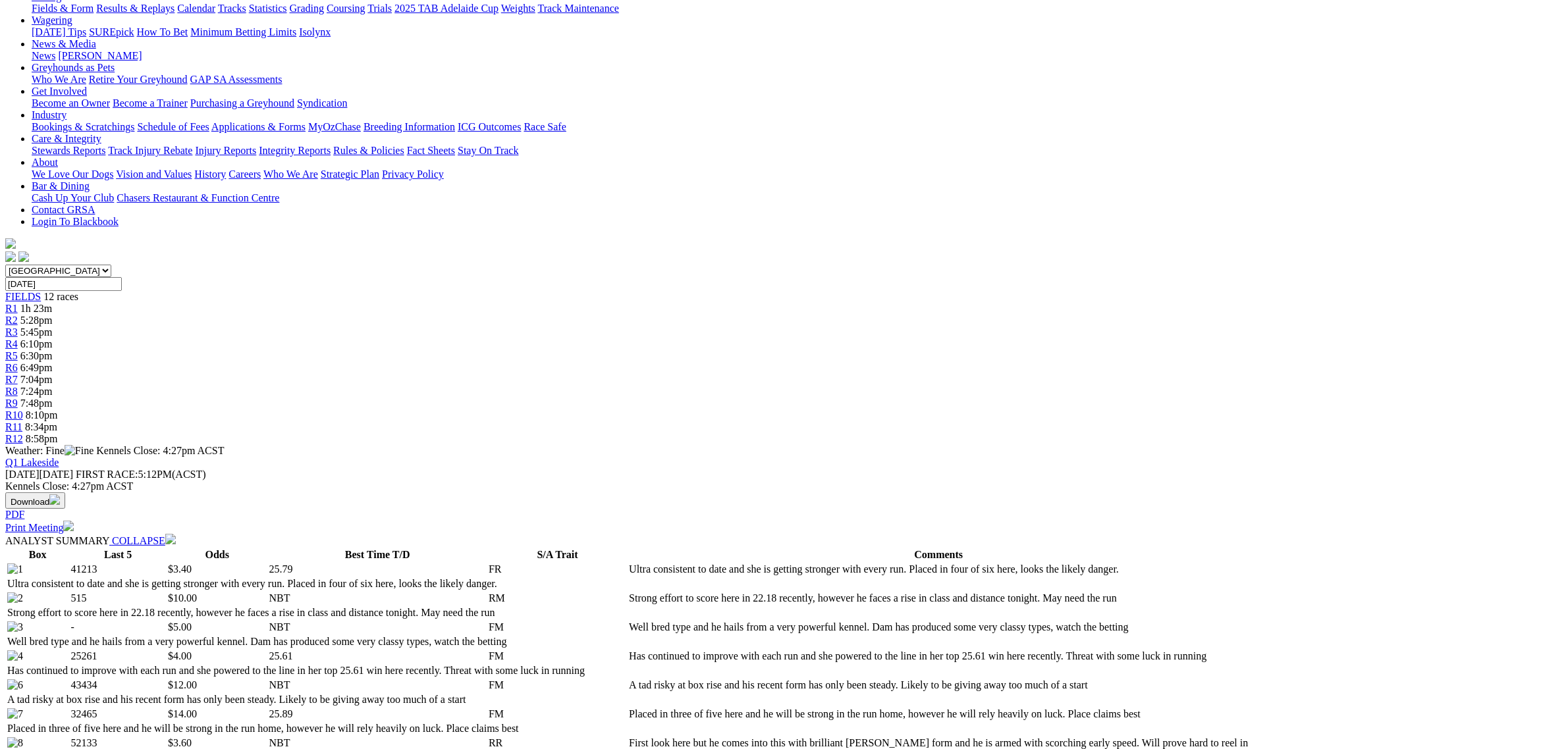
scroll to position [0, 0]
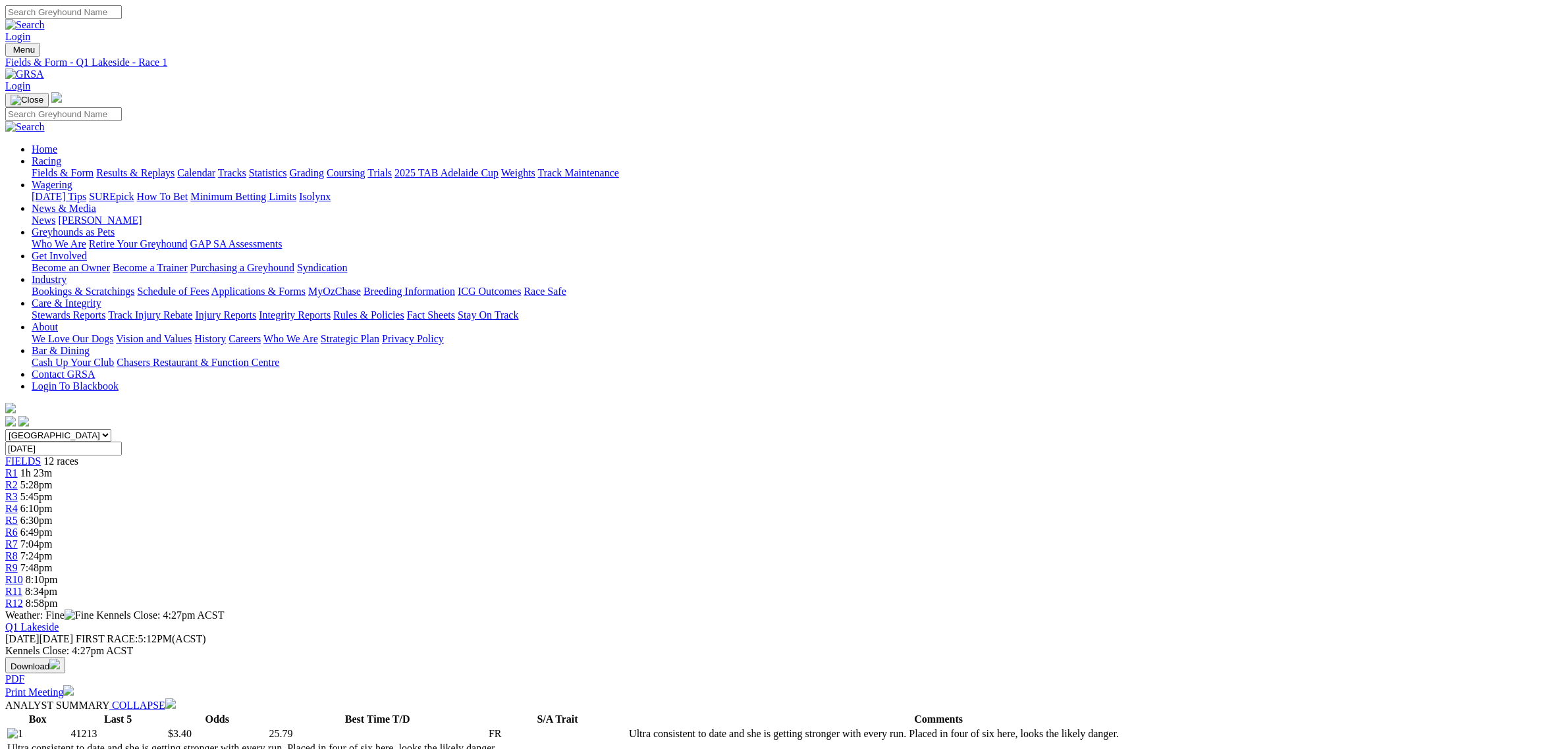
click at [53, 491] on span "5:45pm" at bounding box center [36, 497] width 32 height 11
click at [18, 503] on link "R4" at bounding box center [12, 509] width 13 height 11
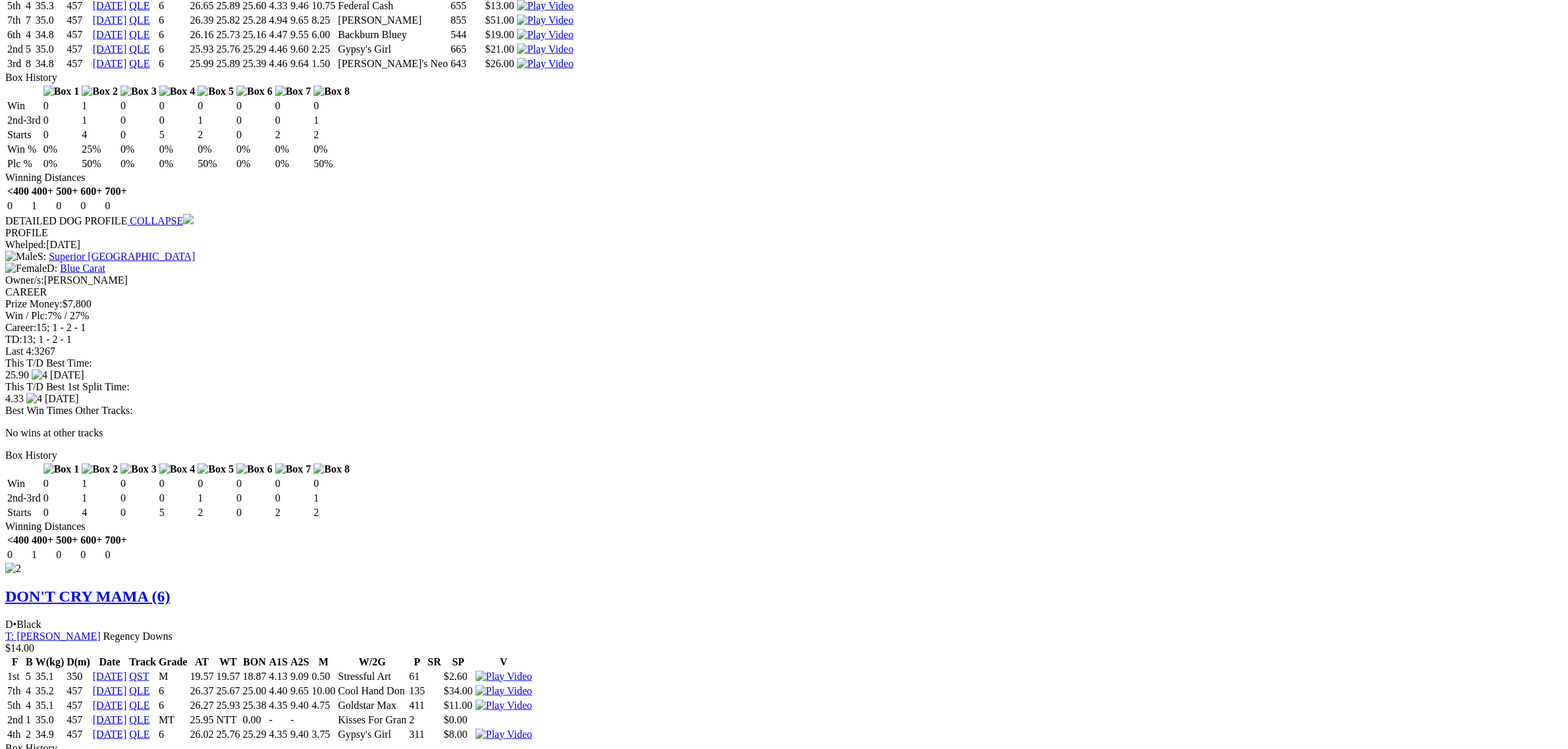
scroll to position [1399, 0]
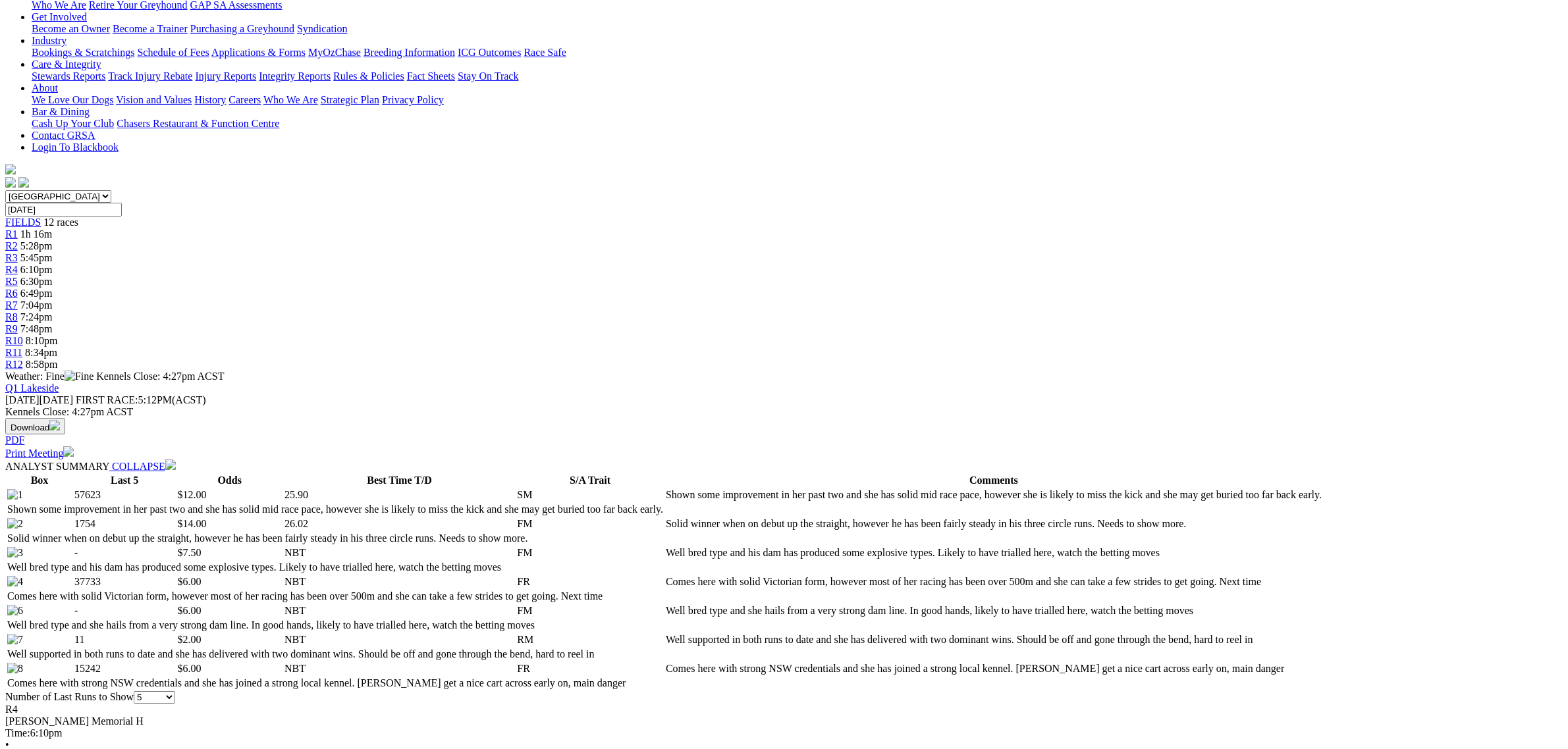
scroll to position [0, 0]
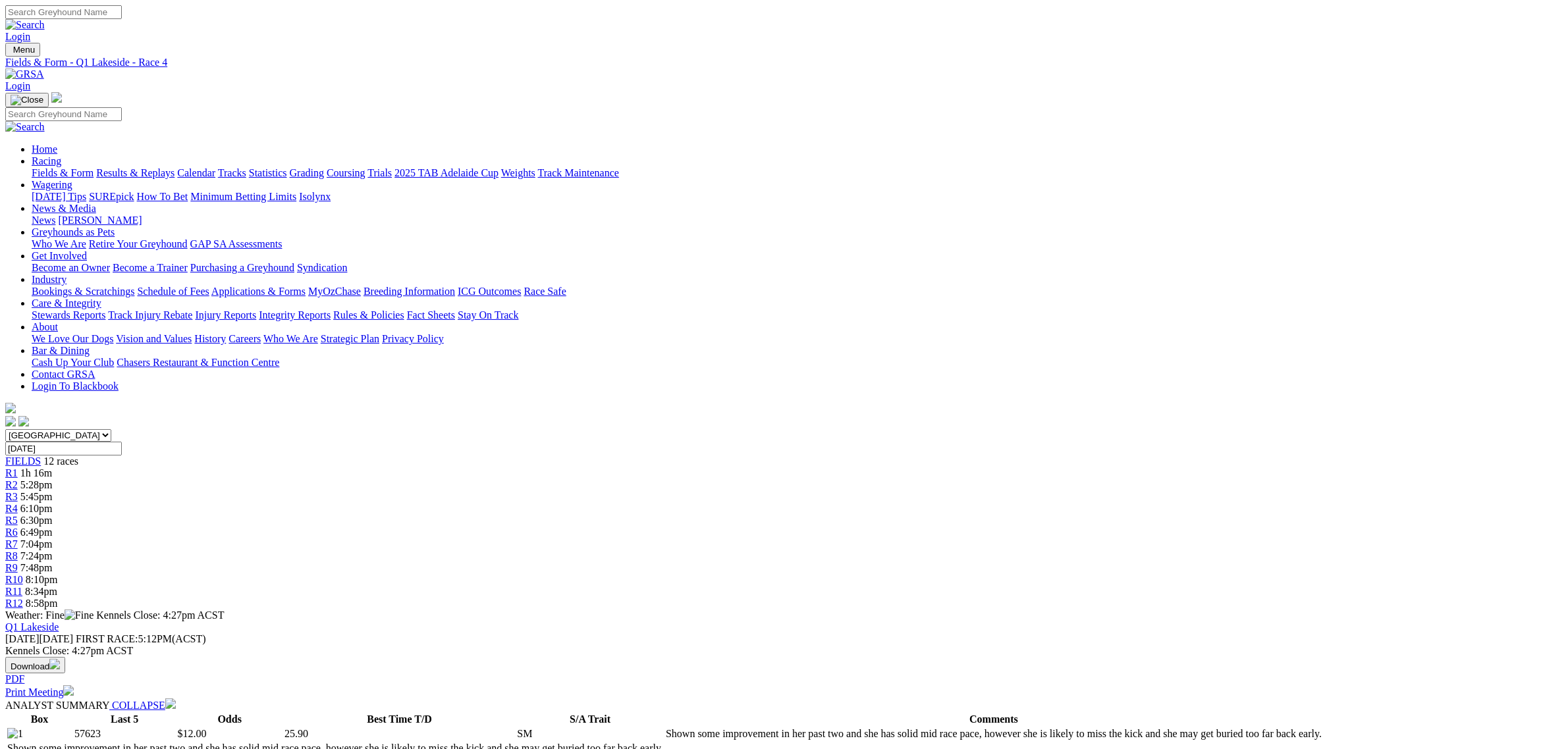
click at [18, 467] on link "R1" at bounding box center [12, 473] width 13 height 11
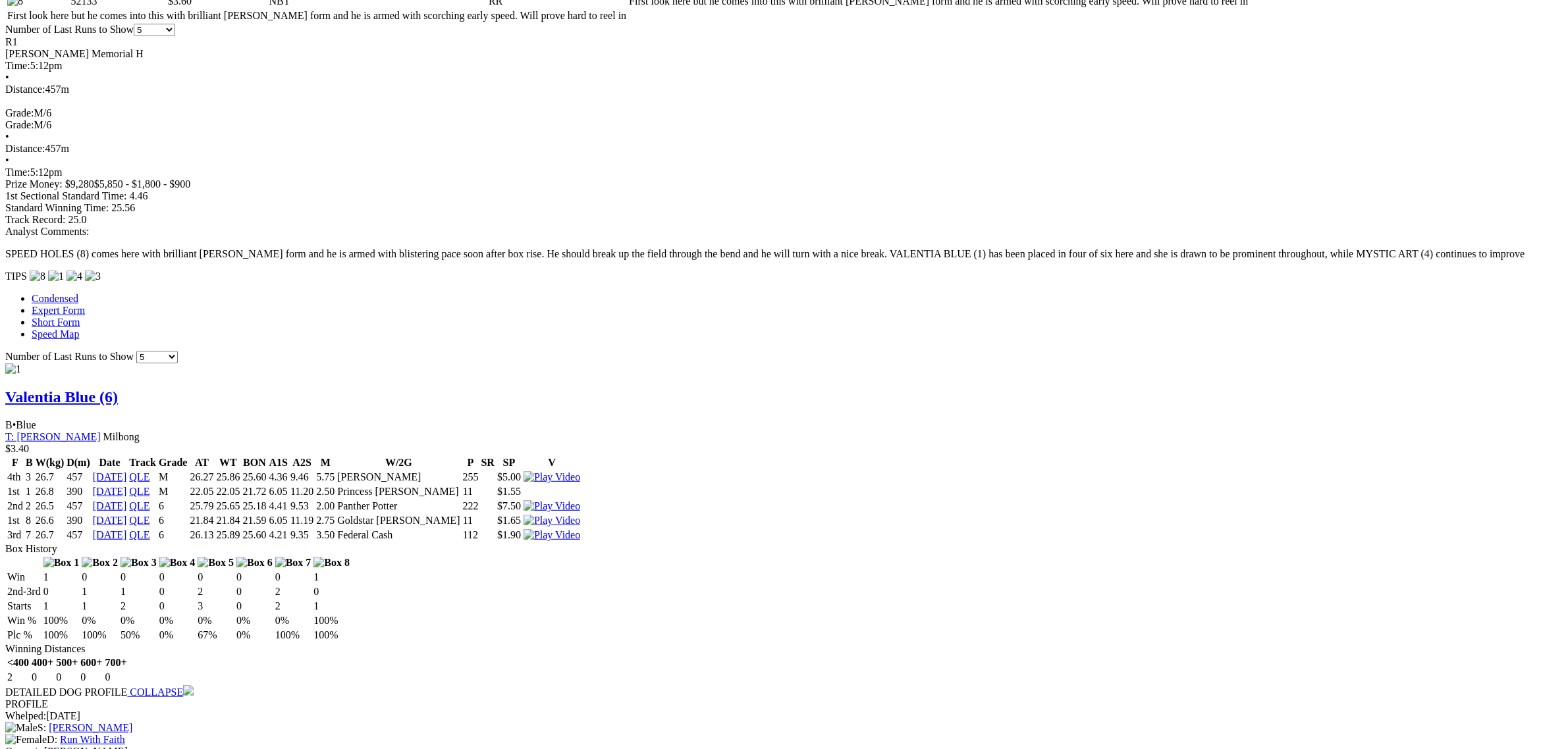
scroll to position [1070, 0]
